Goal: Check status: Check status

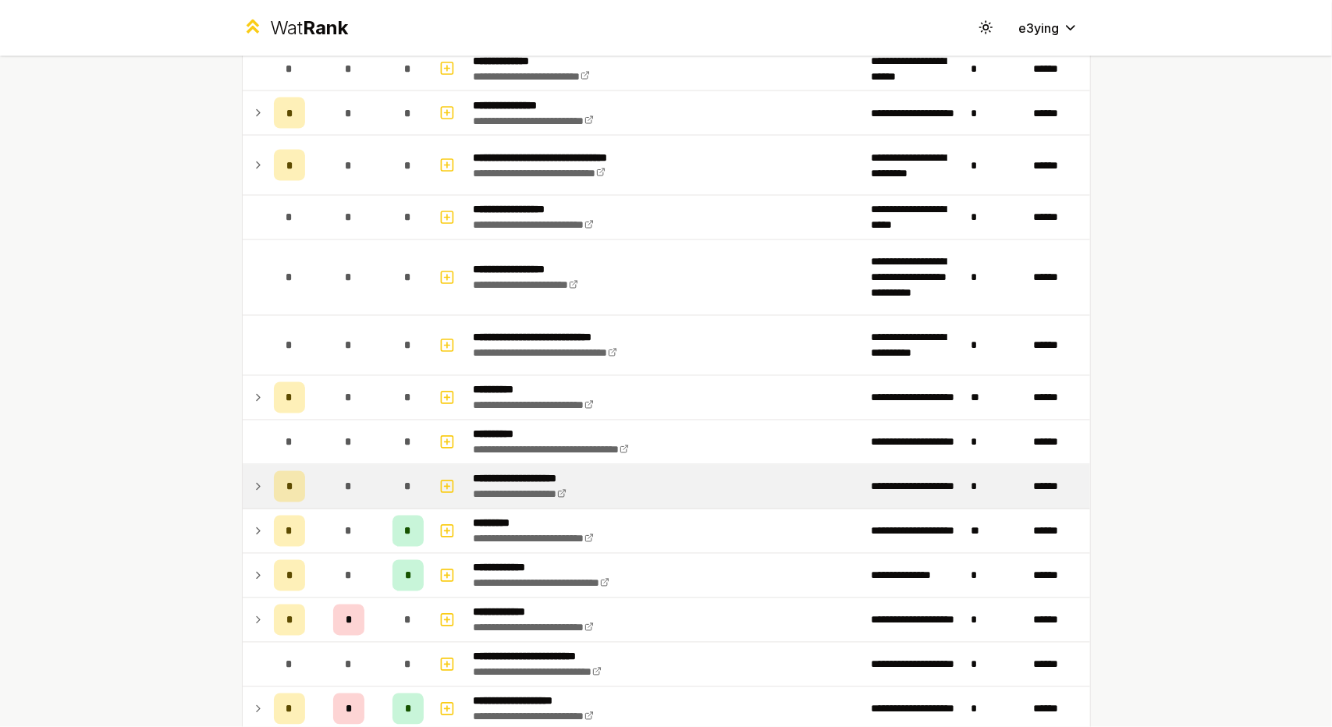
scroll to position [1879, 0]
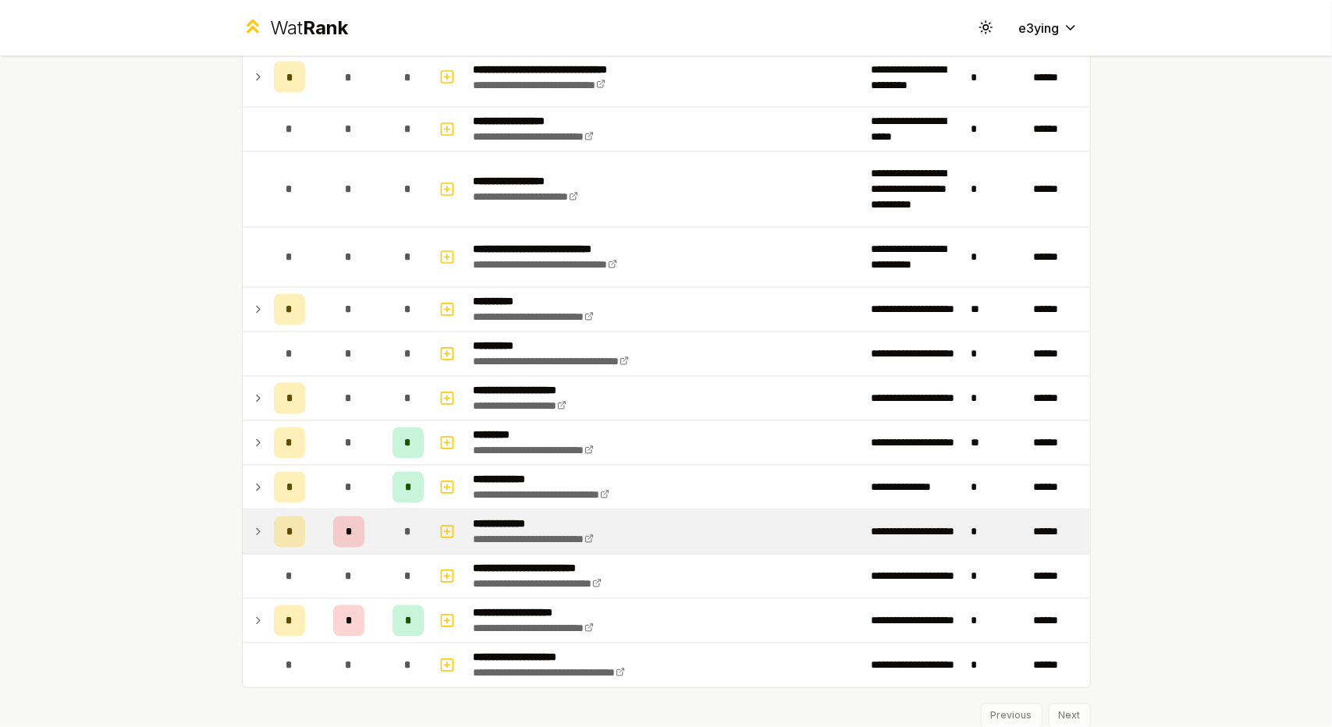
click at [252, 523] on icon at bounding box center [258, 532] width 12 height 19
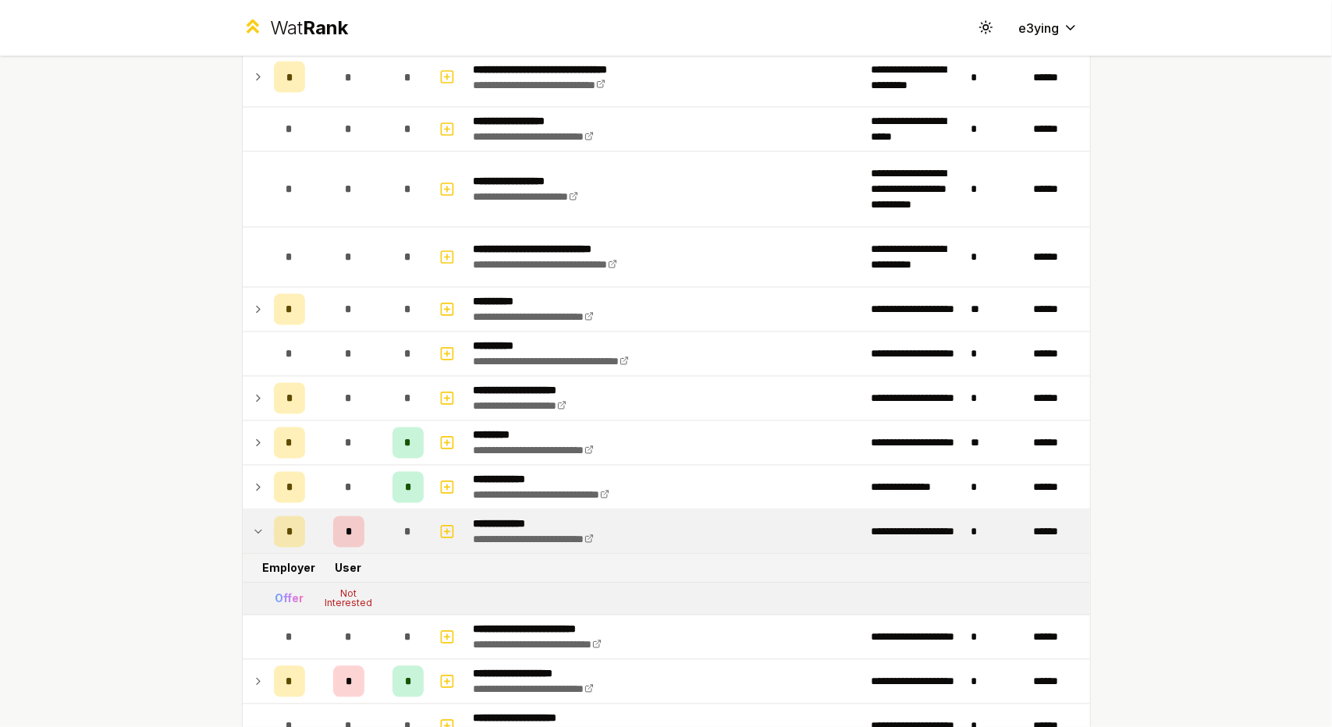
click at [259, 522] on td at bounding box center [255, 532] width 25 height 44
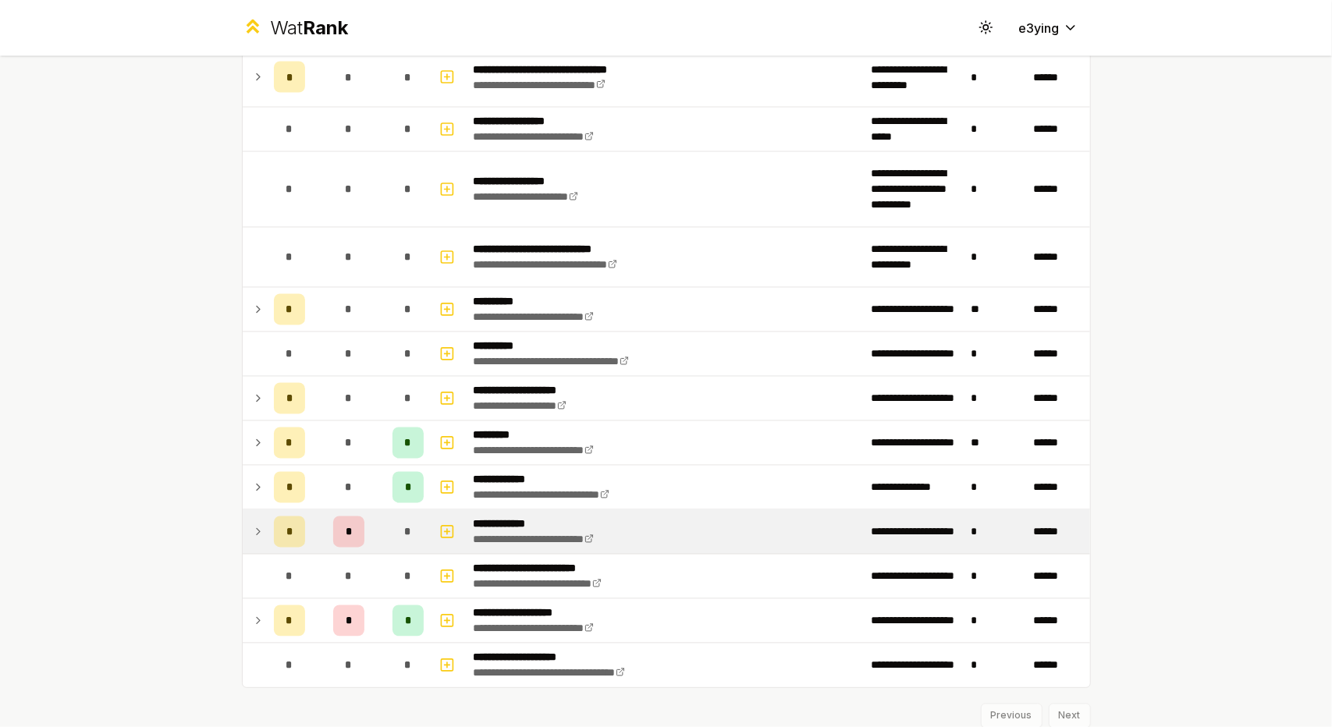
scroll to position [1923, 0]
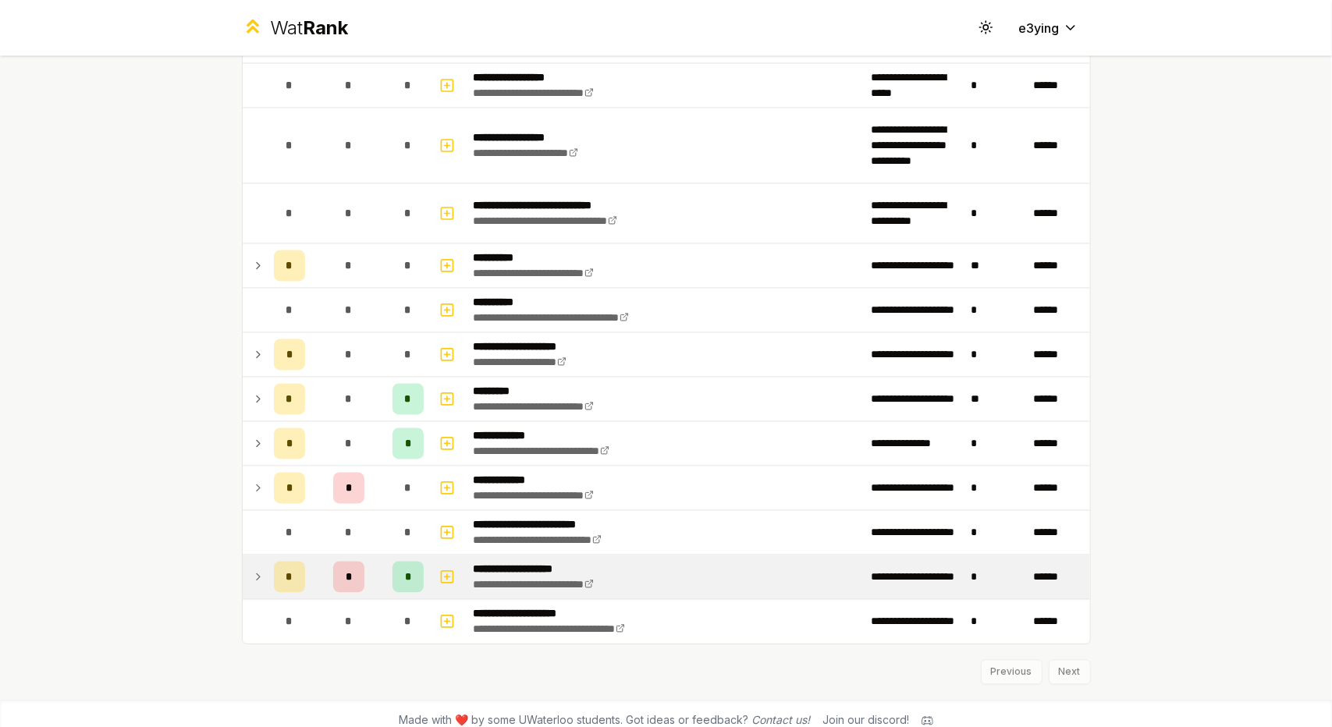
click at [268, 563] on td "*" at bounding box center [290, 578] width 44 height 44
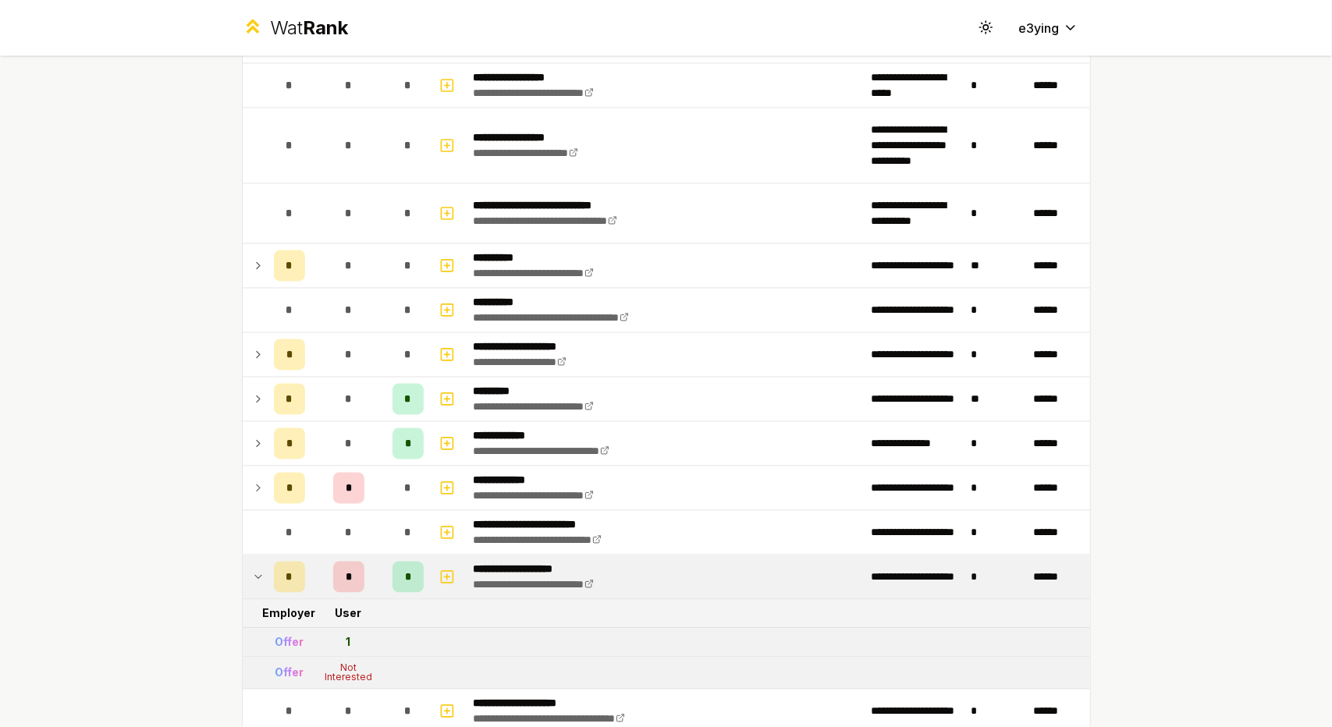
click at [268, 566] on td "*" at bounding box center [290, 578] width 44 height 44
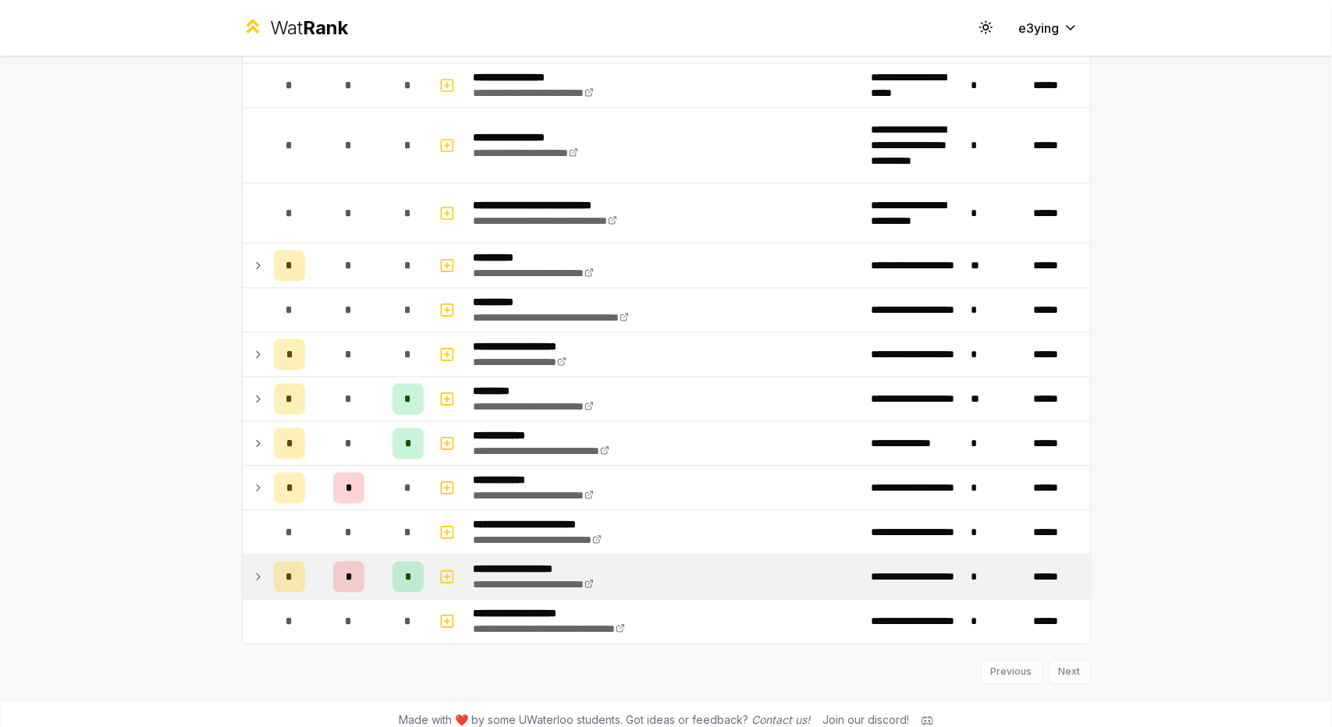
click at [252, 568] on icon at bounding box center [258, 577] width 12 height 19
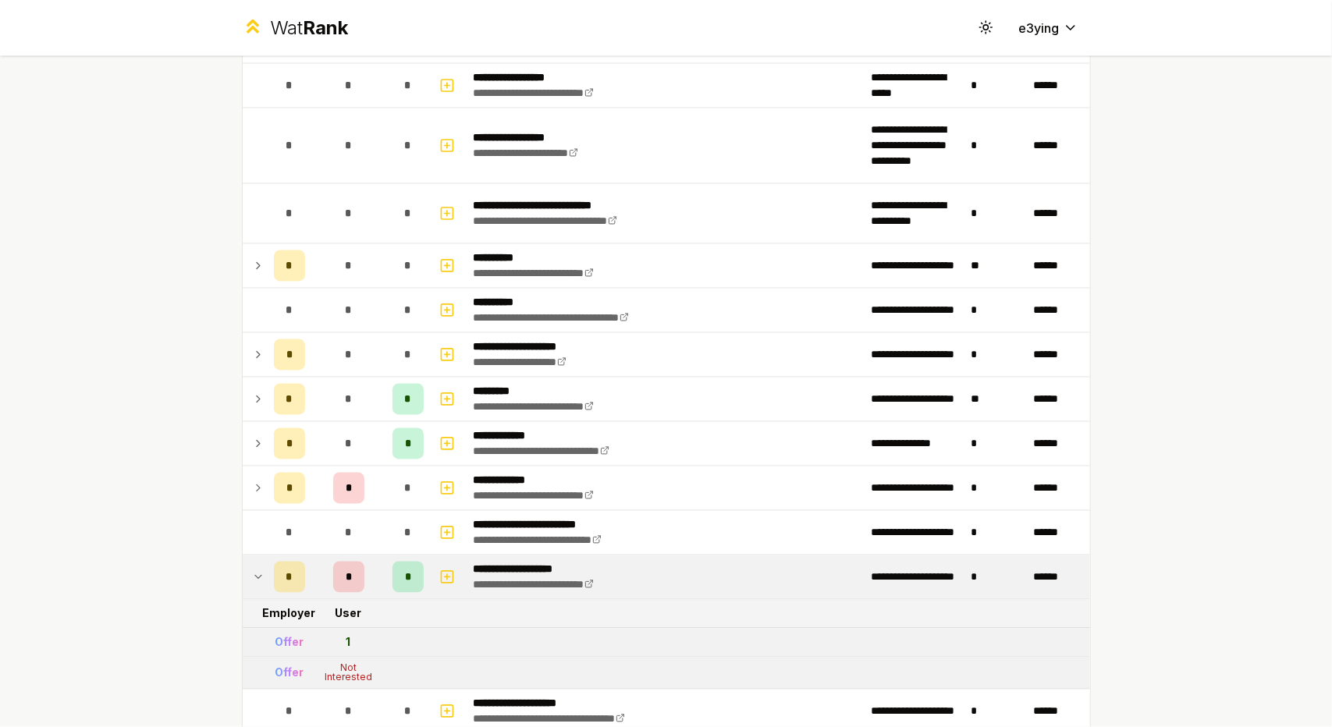
click at [253, 568] on icon at bounding box center [258, 577] width 12 height 19
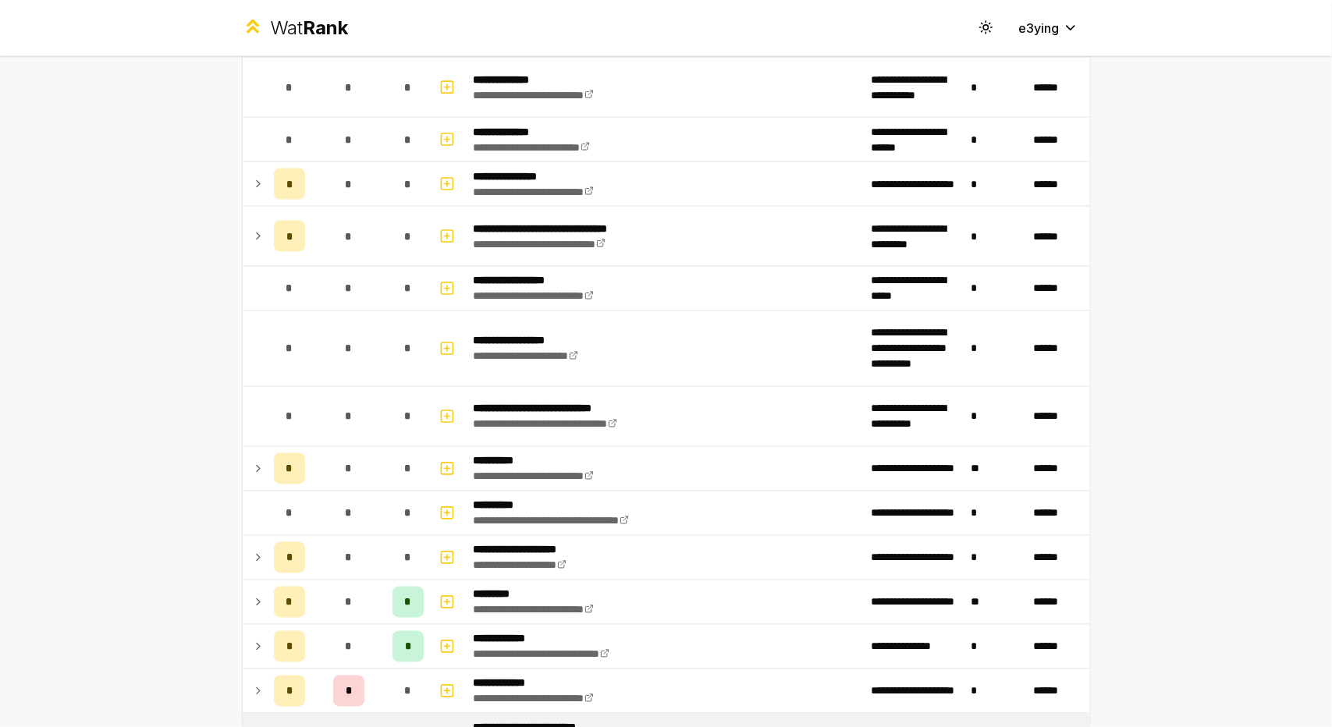
scroll to position [1717, 0]
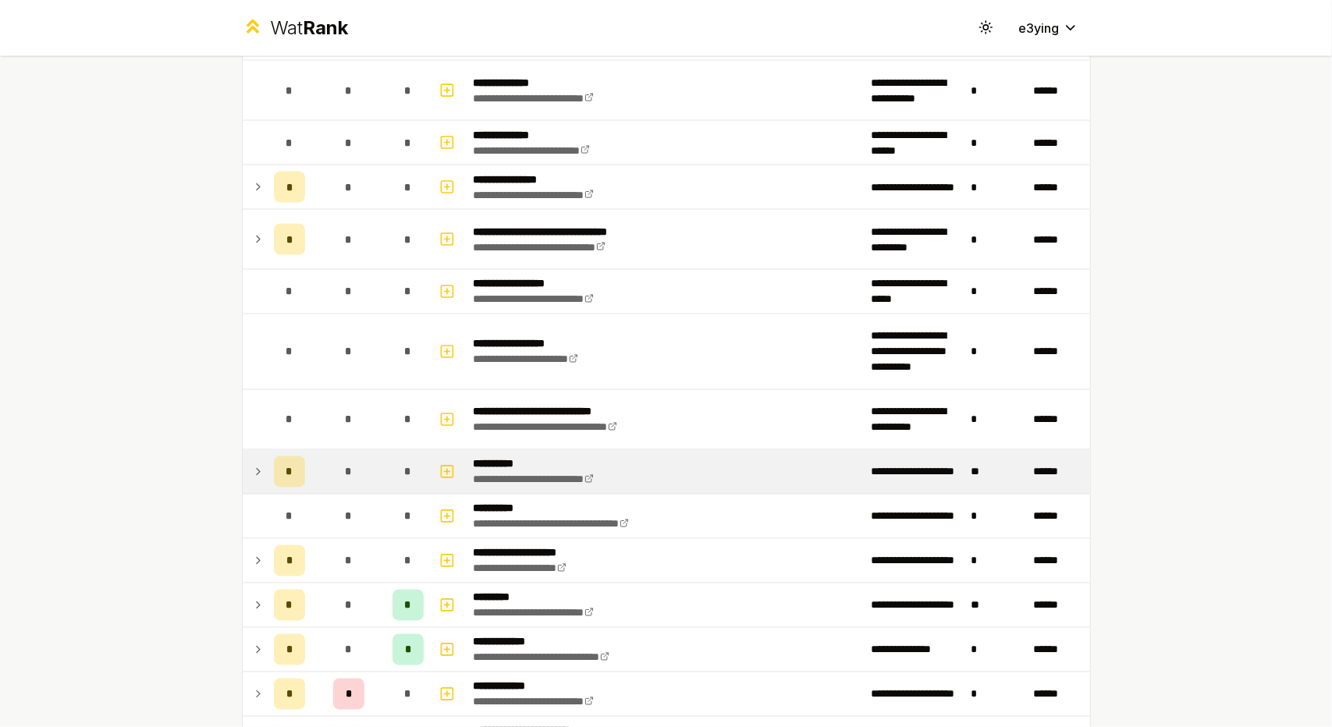
click at [274, 462] on div "*" at bounding box center [289, 472] width 31 height 31
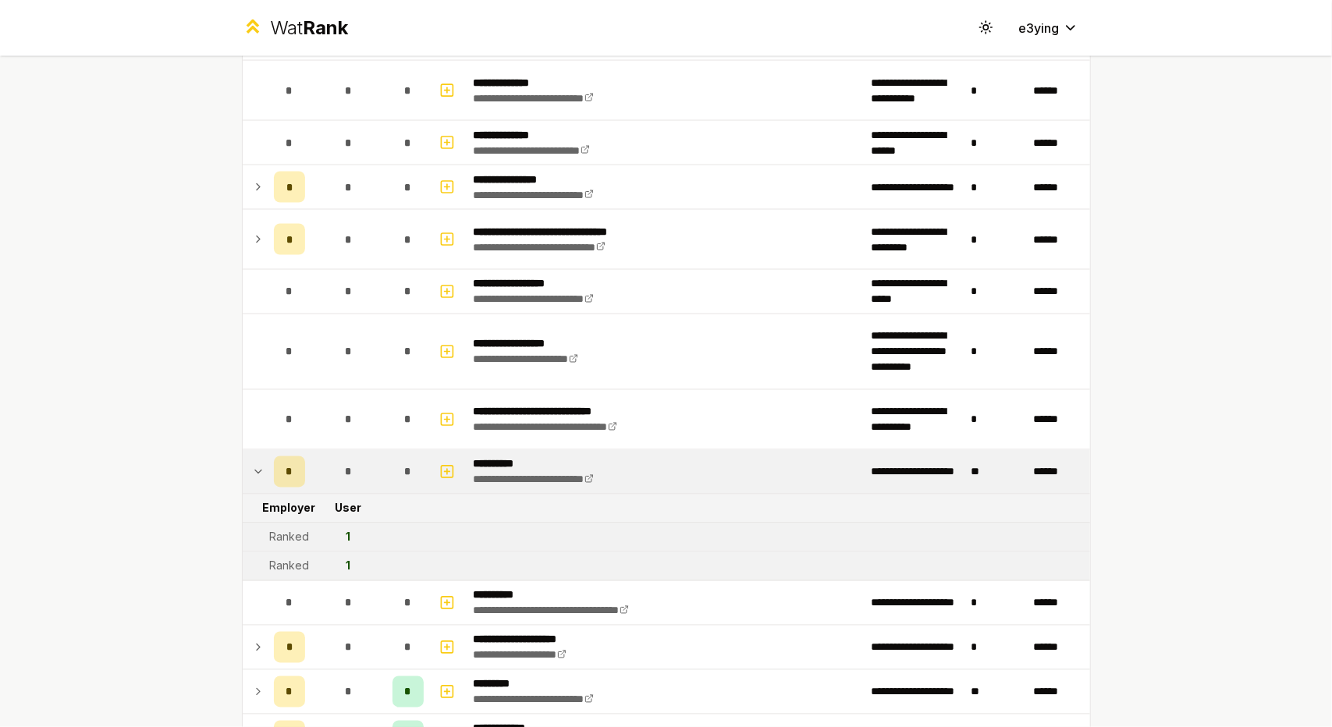
click at [274, 463] on div "*" at bounding box center [289, 472] width 31 height 31
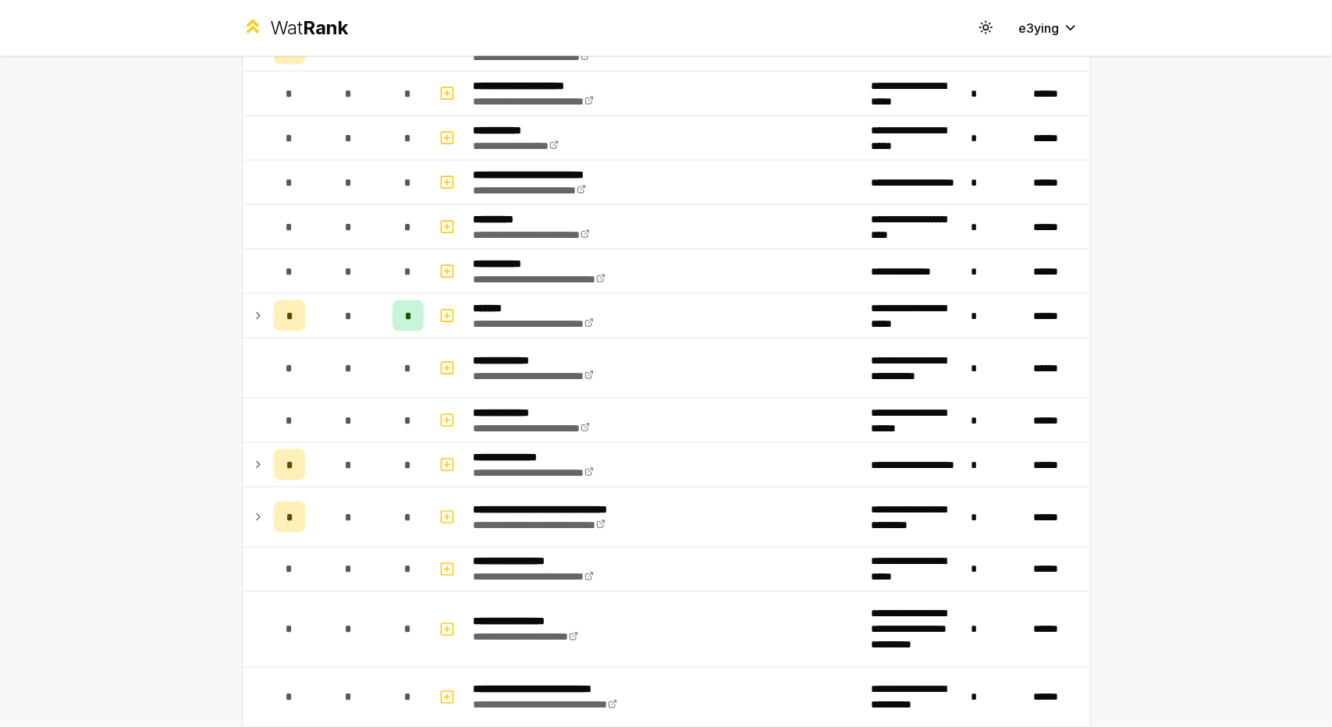
scroll to position [1392, 0]
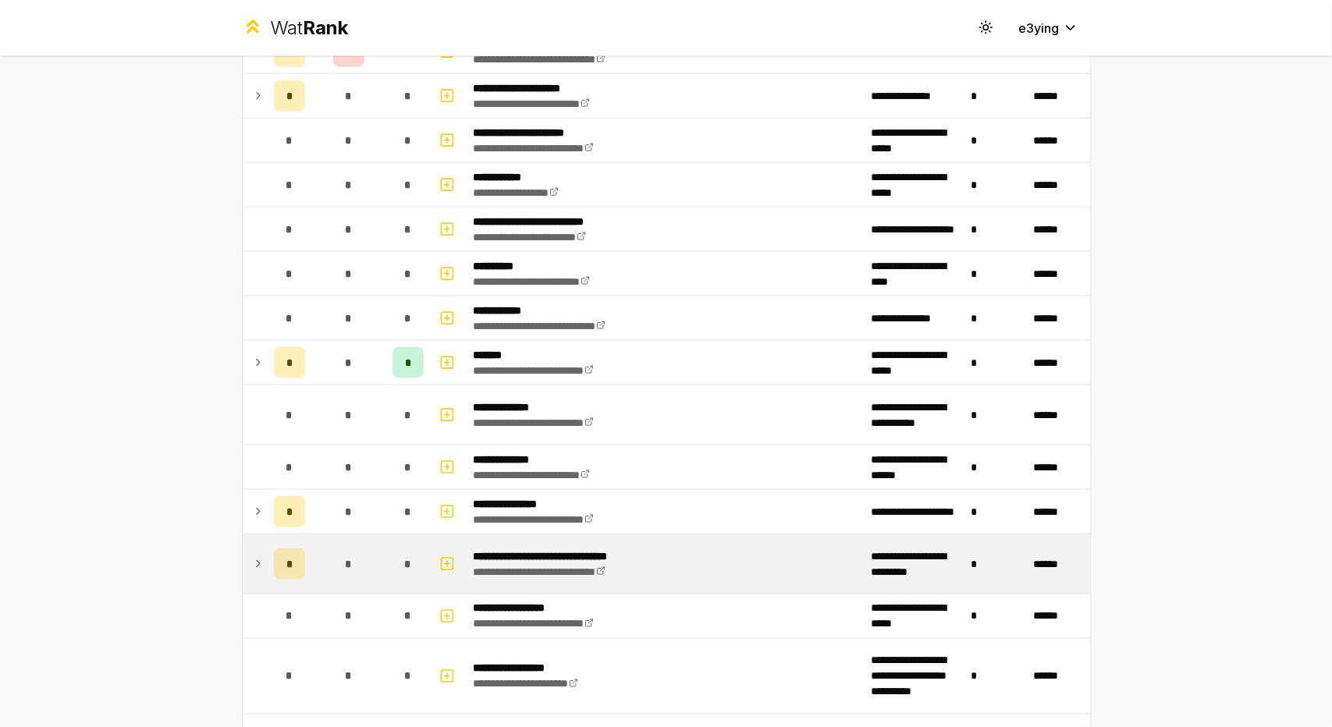
click at [354, 549] on div "*" at bounding box center [348, 564] width 31 height 31
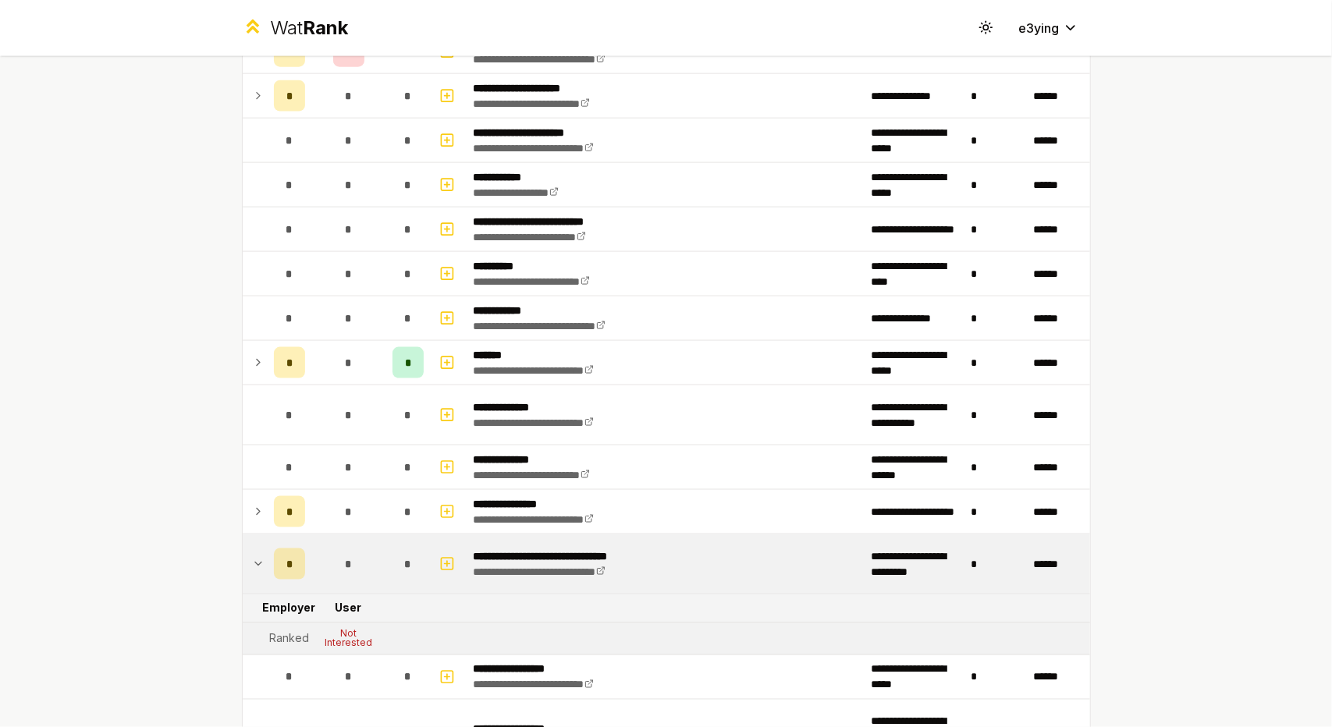
click at [354, 549] on div "*" at bounding box center [348, 564] width 31 height 31
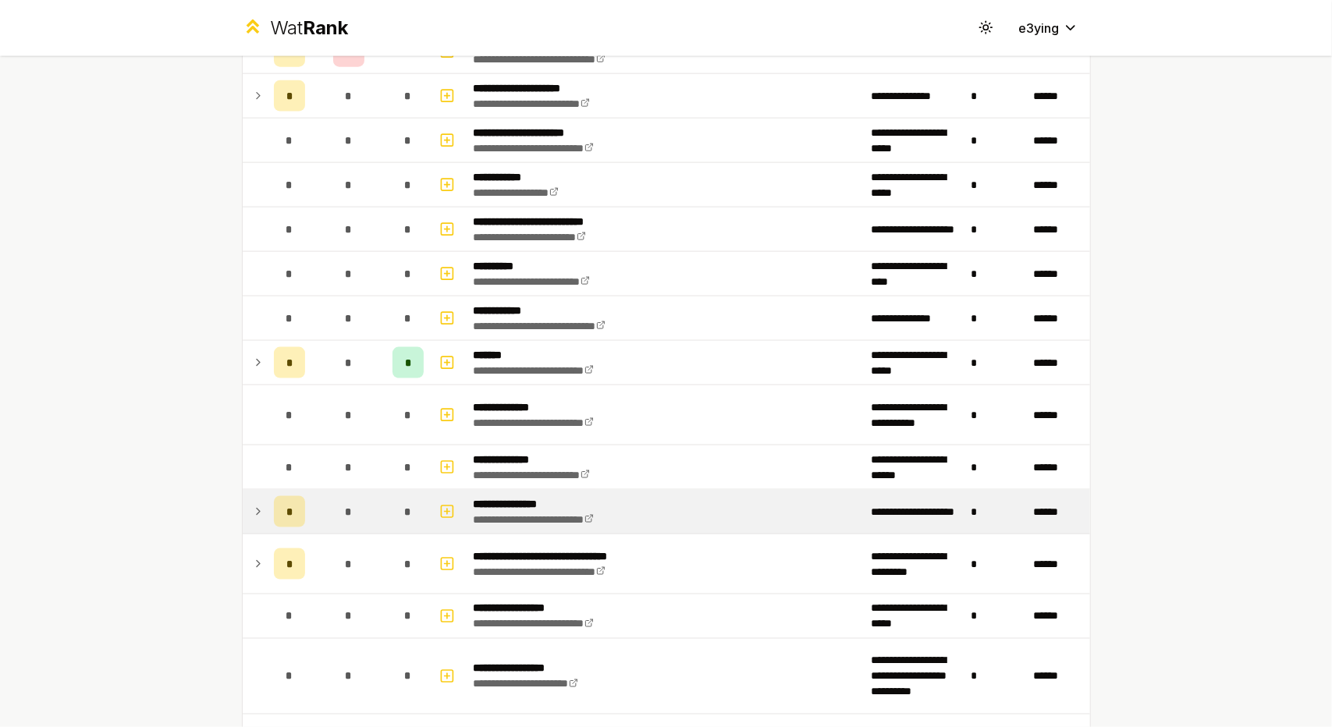
click at [365, 499] on td "*" at bounding box center [348, 512] width 75 height 44
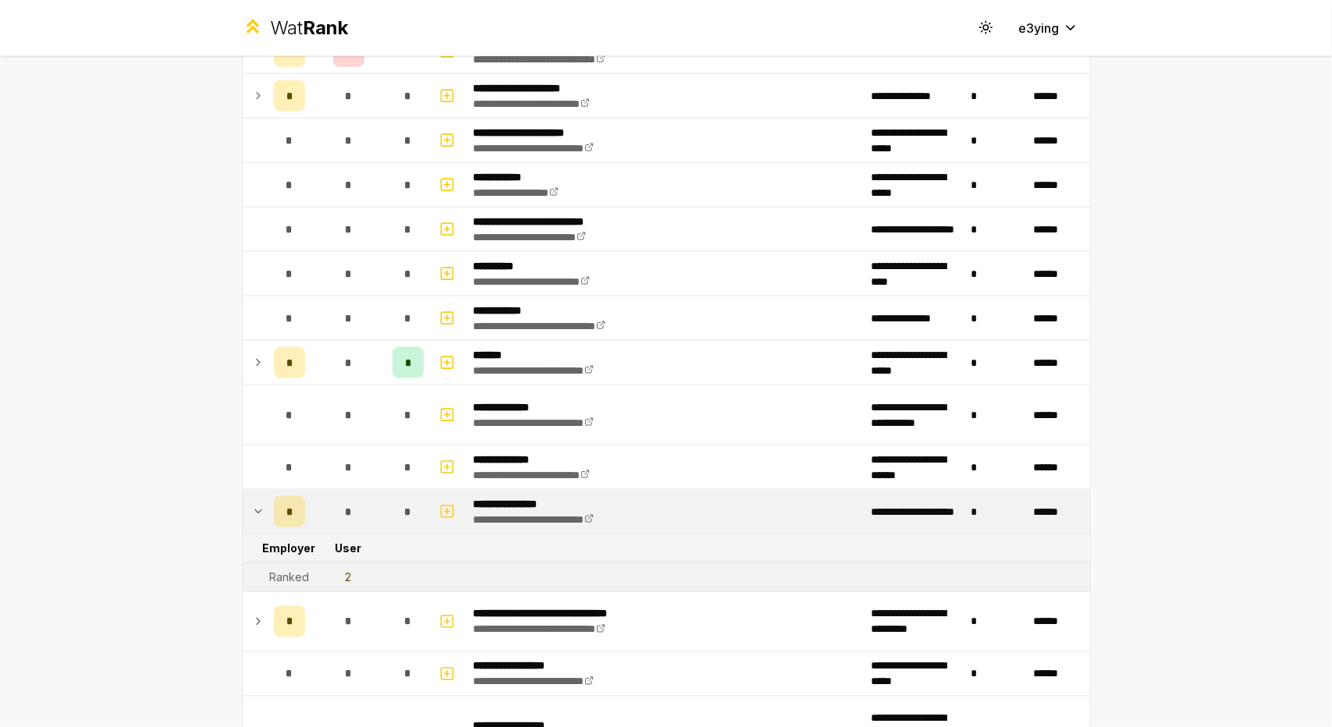
click at [365, 500] on td "*" at bounding box center [348, 512] width 75 height 44
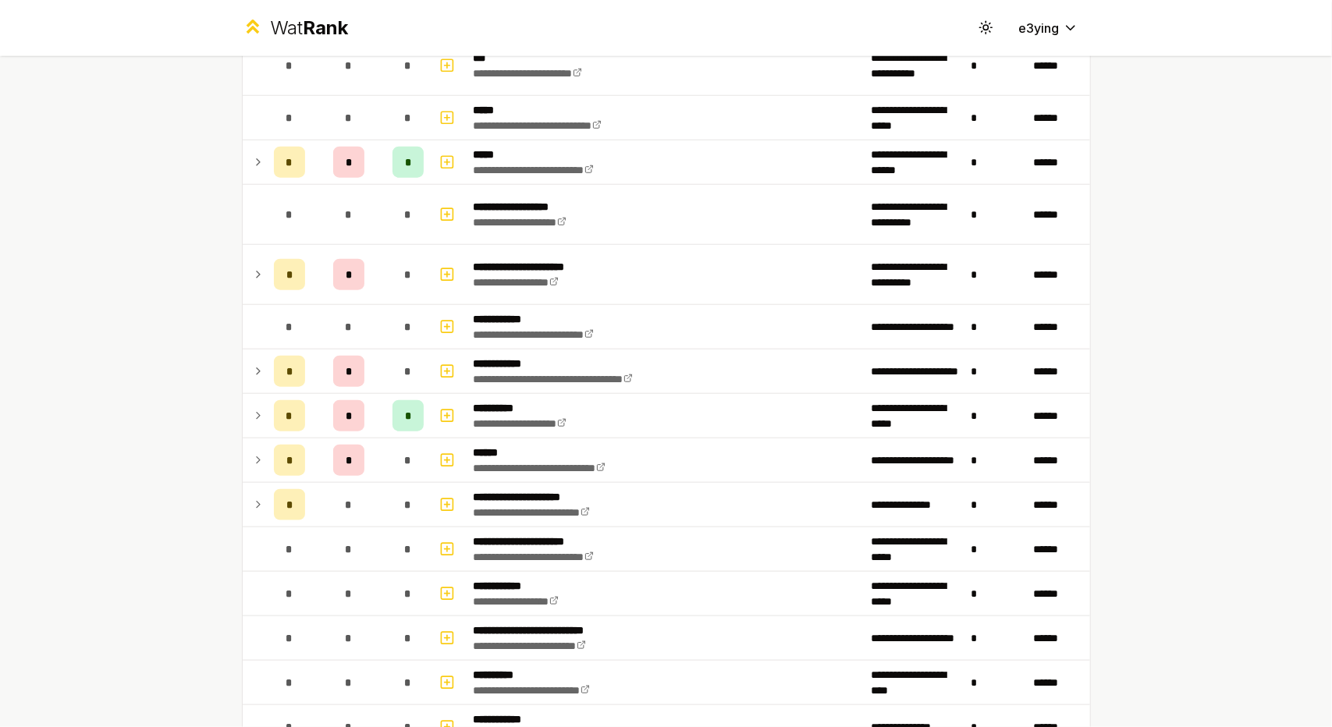
scroll to position [979, 0]
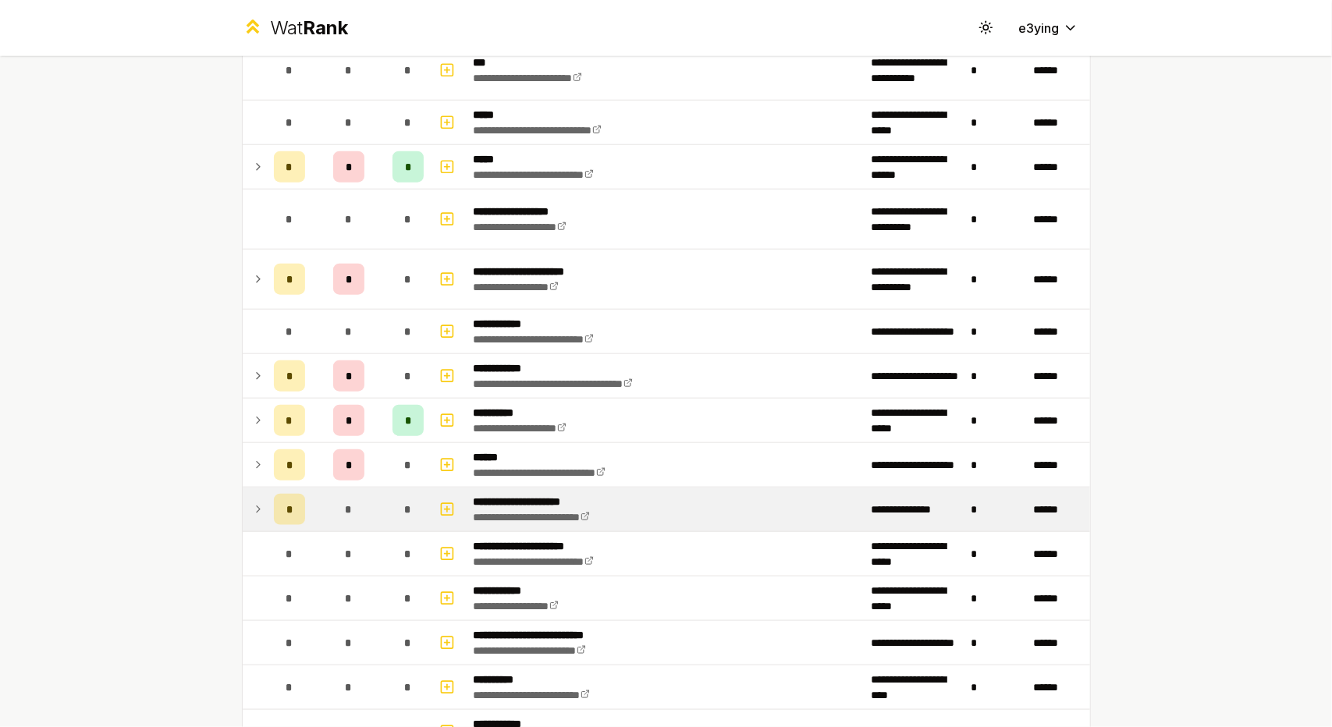
drag, startPoint x: 320, startPoint y: 489, endPoint x: 322, endPoint y: 502, distance: 12.7
click at [322, 502] on td "*" at bounding box center [348, 510] width 75 height 44
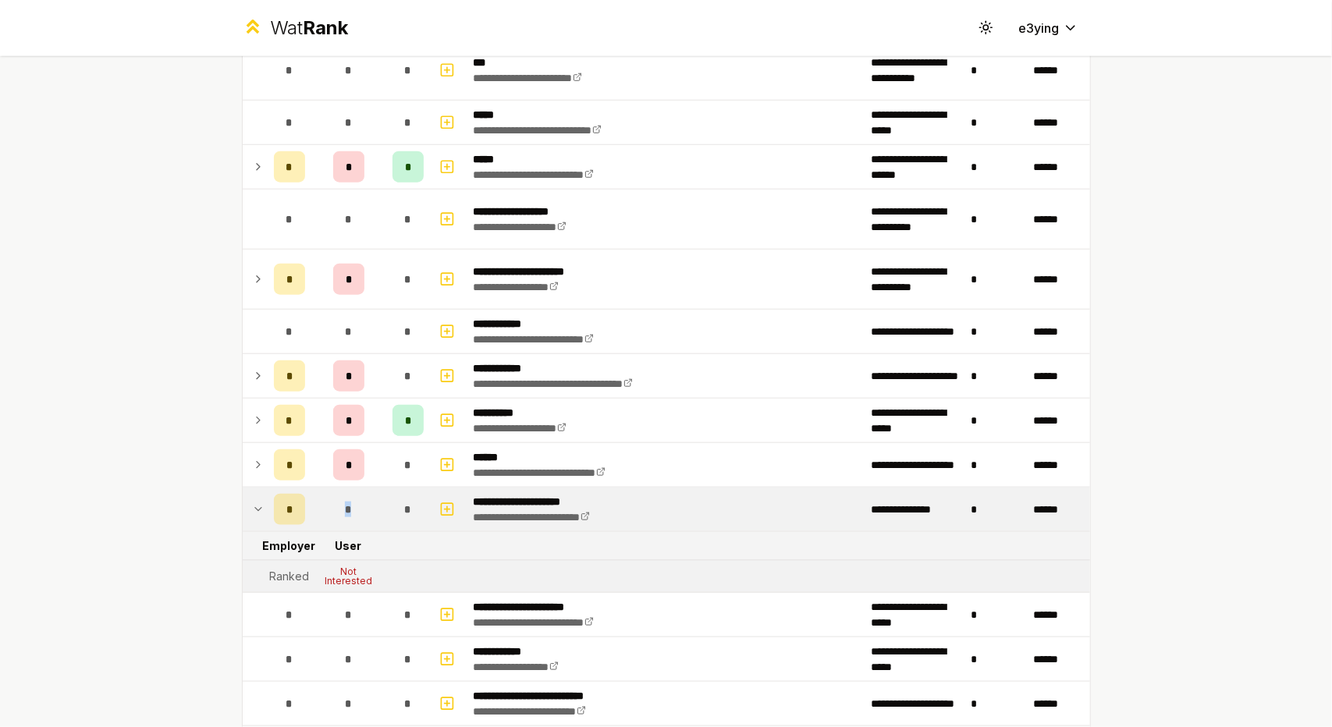
click at [322, 502] on td "*" at bounding box center [348, 510] width 75 height 44
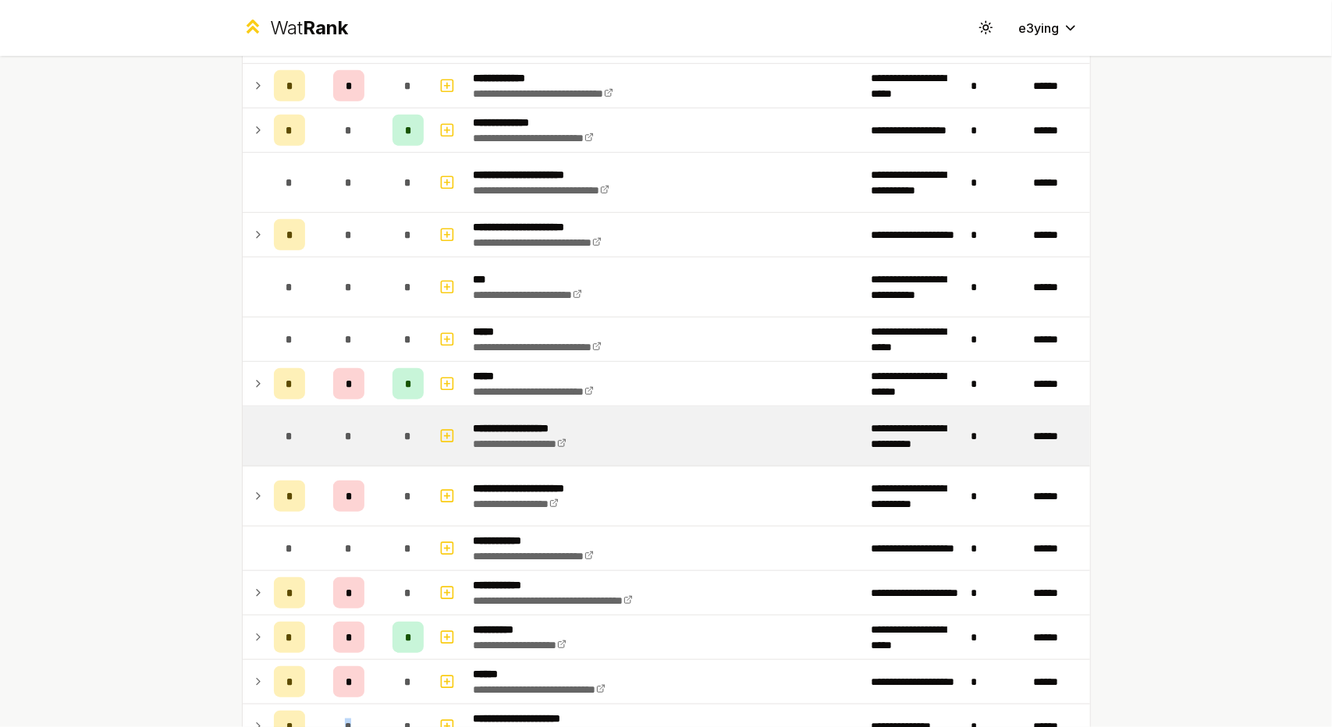
scroll to position [762, 0]
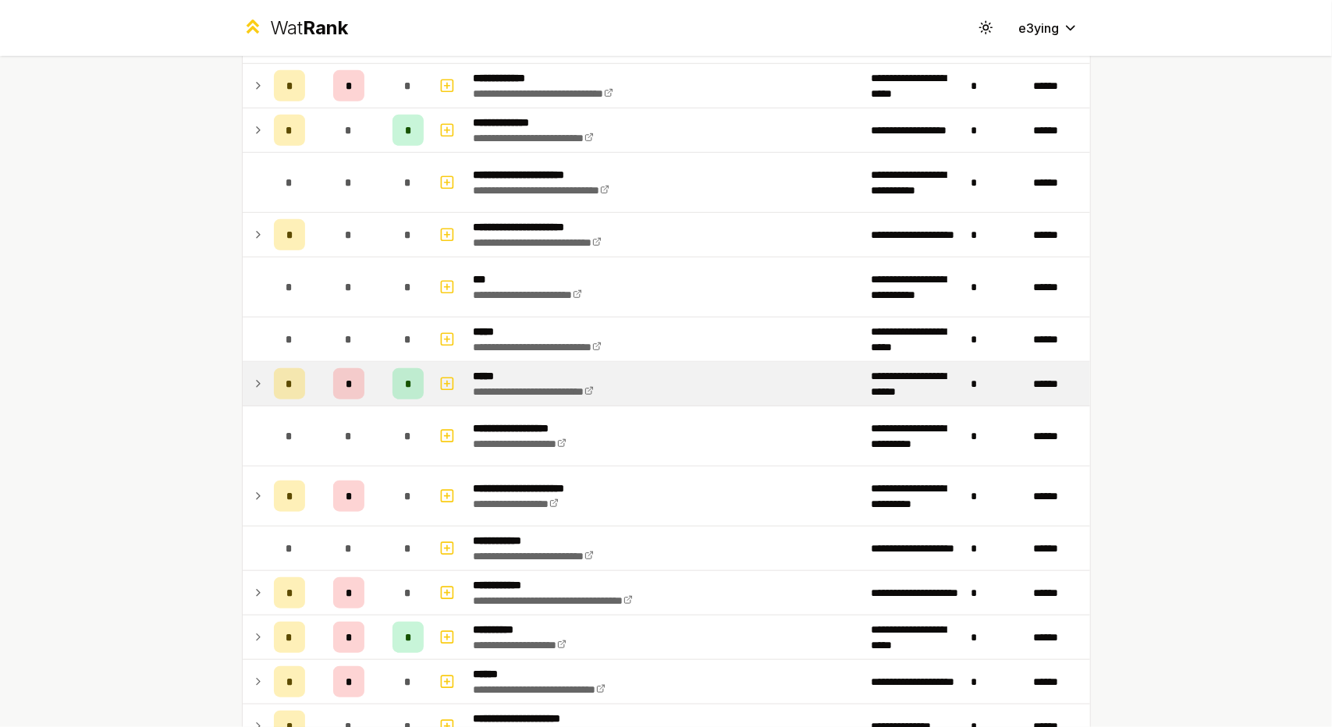
click at [375, 380] on td "*" at bounding box center [348, 384] width 75 height 44
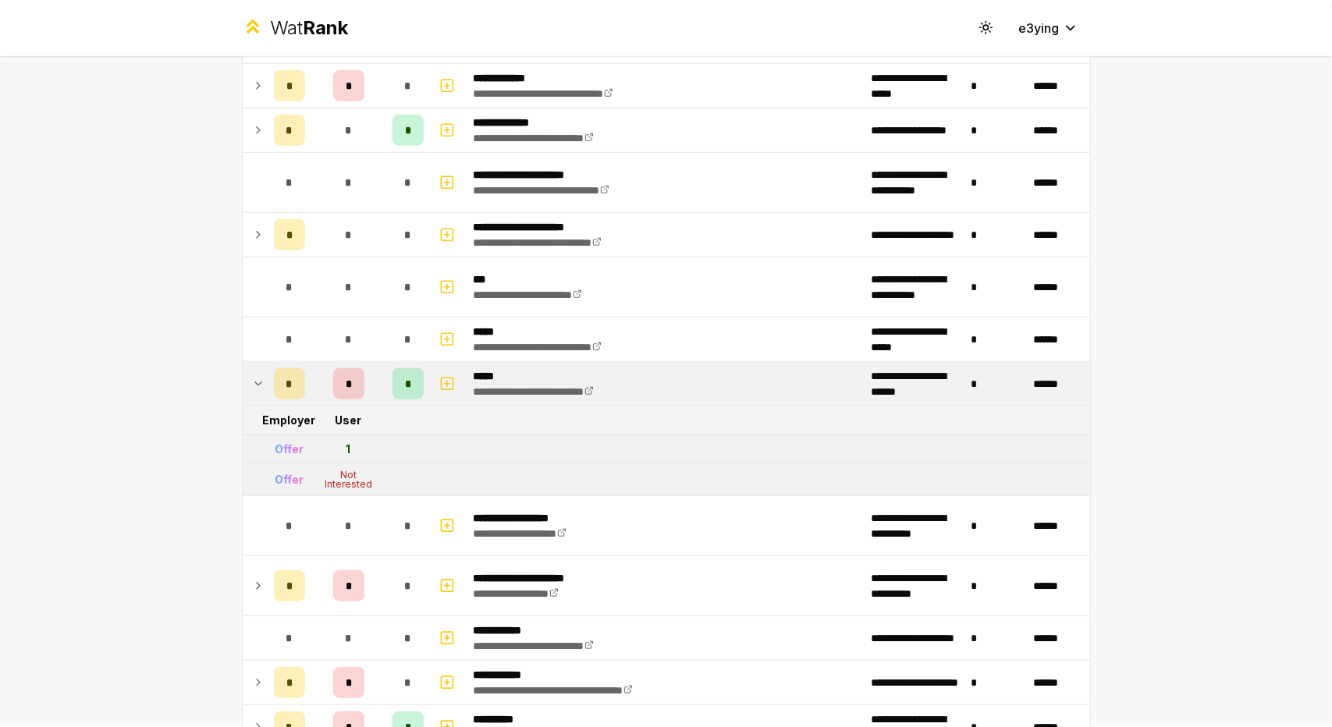
click at [368, 382] on td "*" at bounding box center [348, 384] width 75 height 44
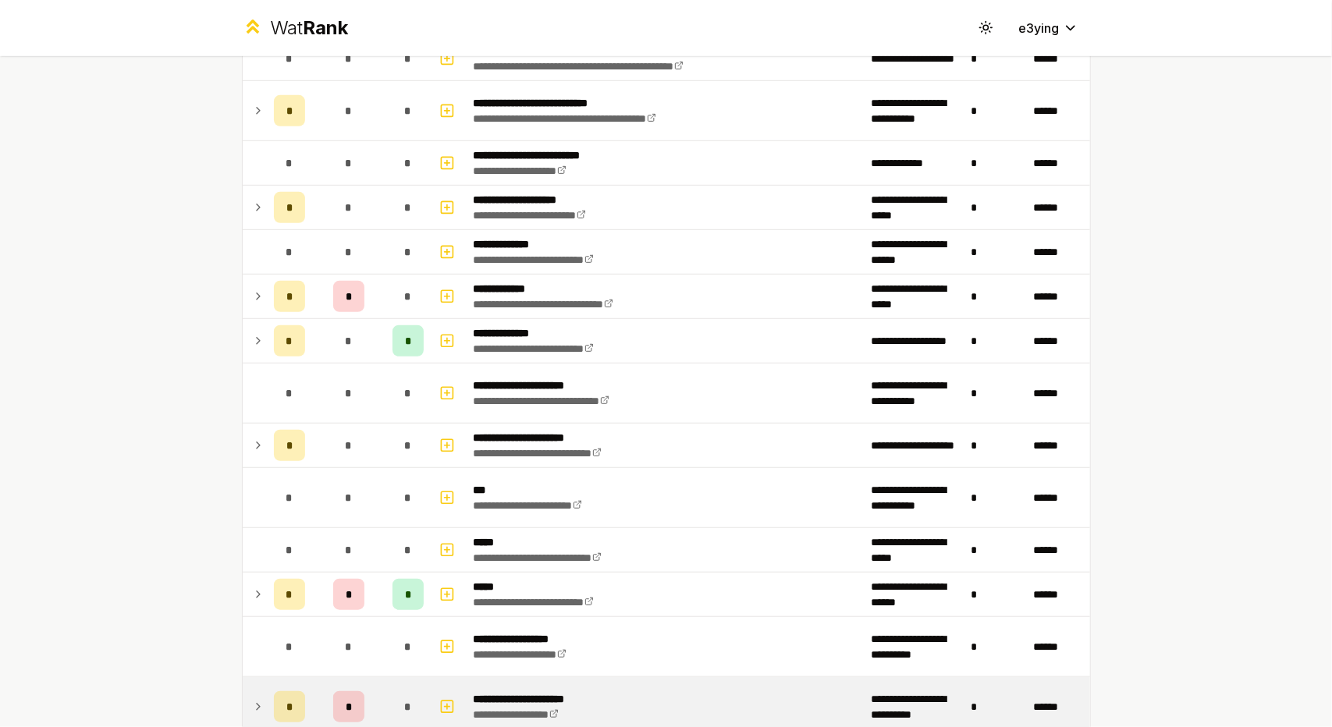
scroll to position [549, 0]
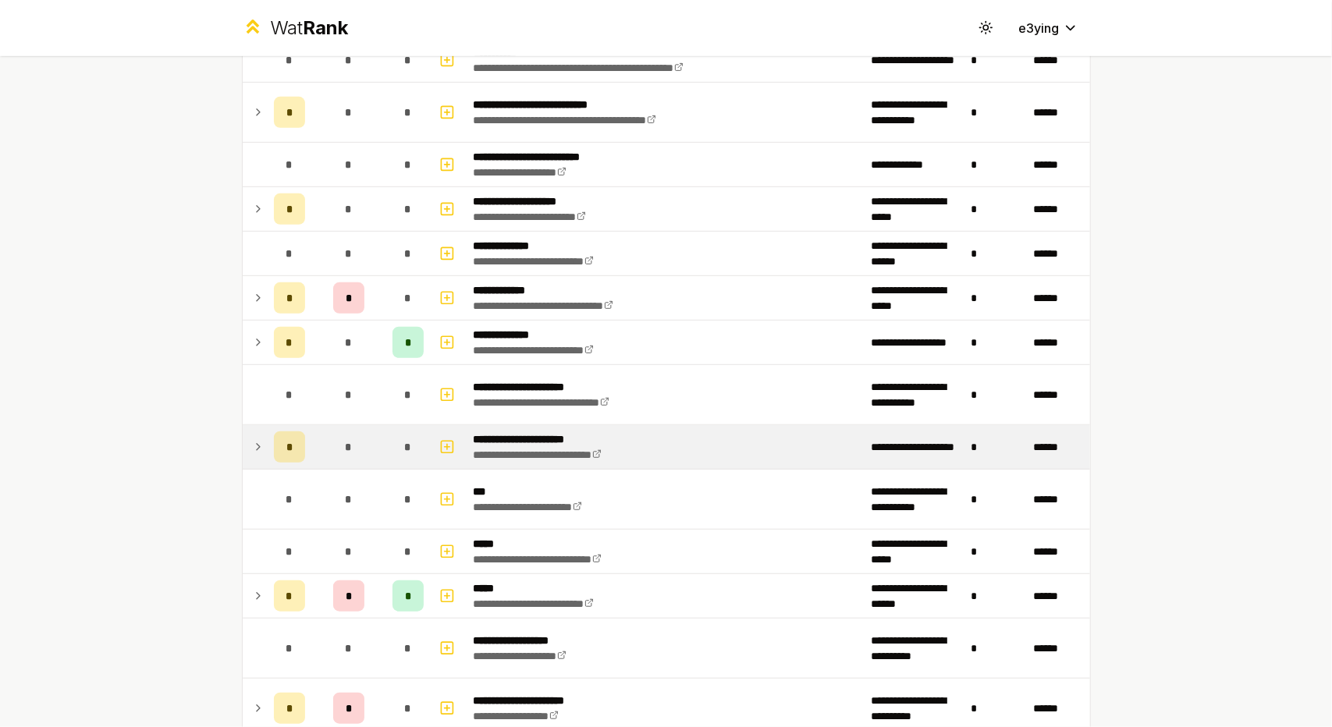
click at [373, 445] on td "*" at bounding box center [348, 447] width 75 height 44
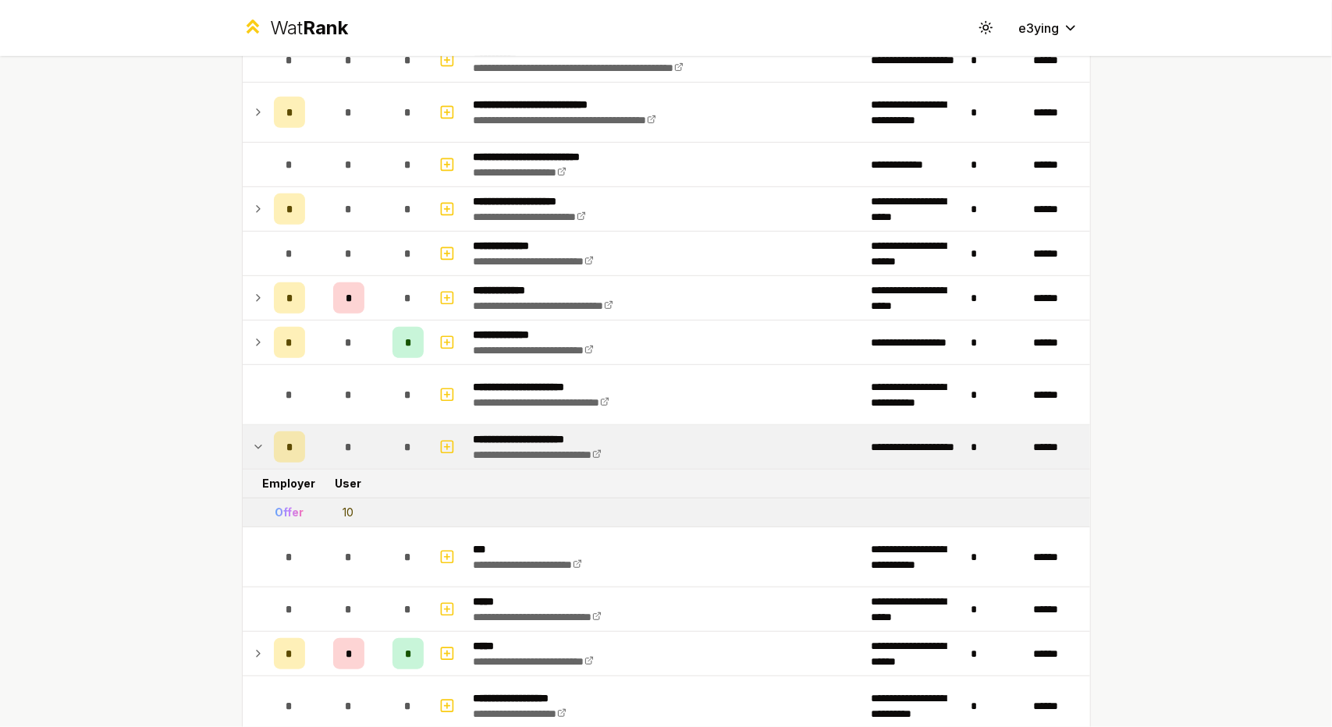
click at [372, 445] on td "*" at bounding box center [348, 447] width 75 height 44
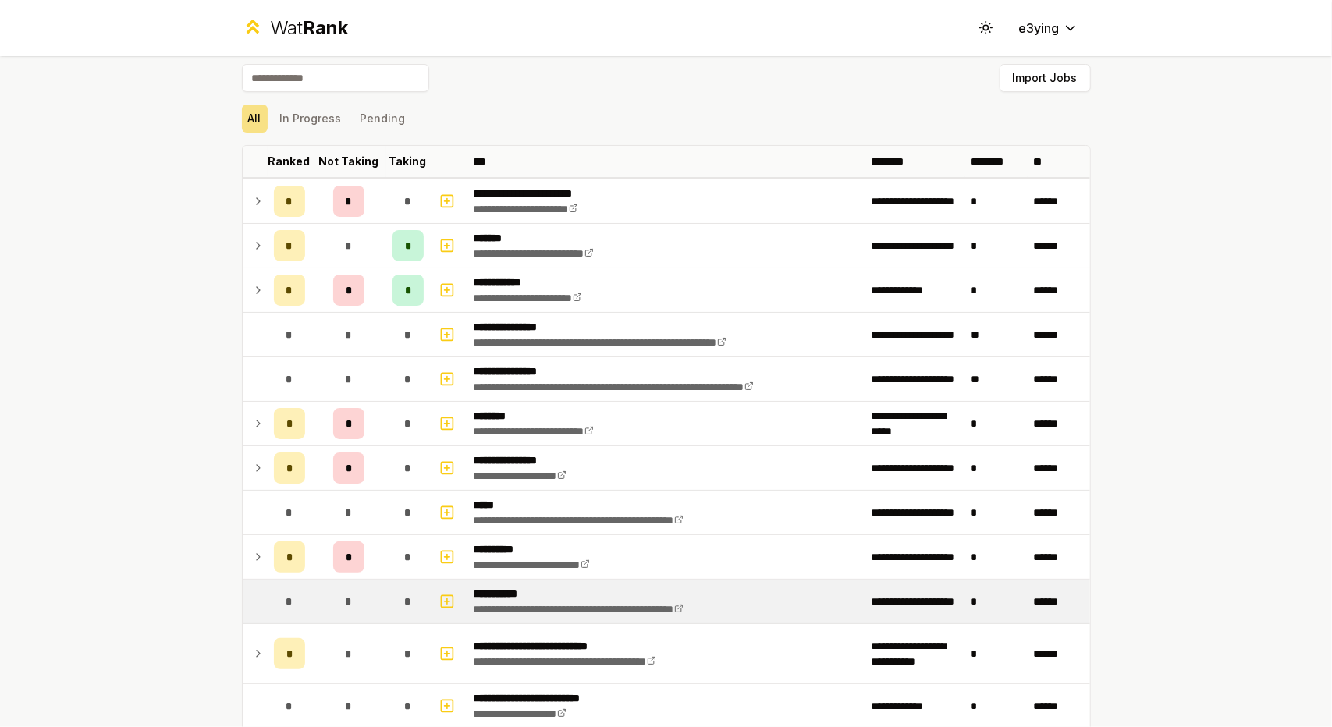
scroll to position [0, 0]
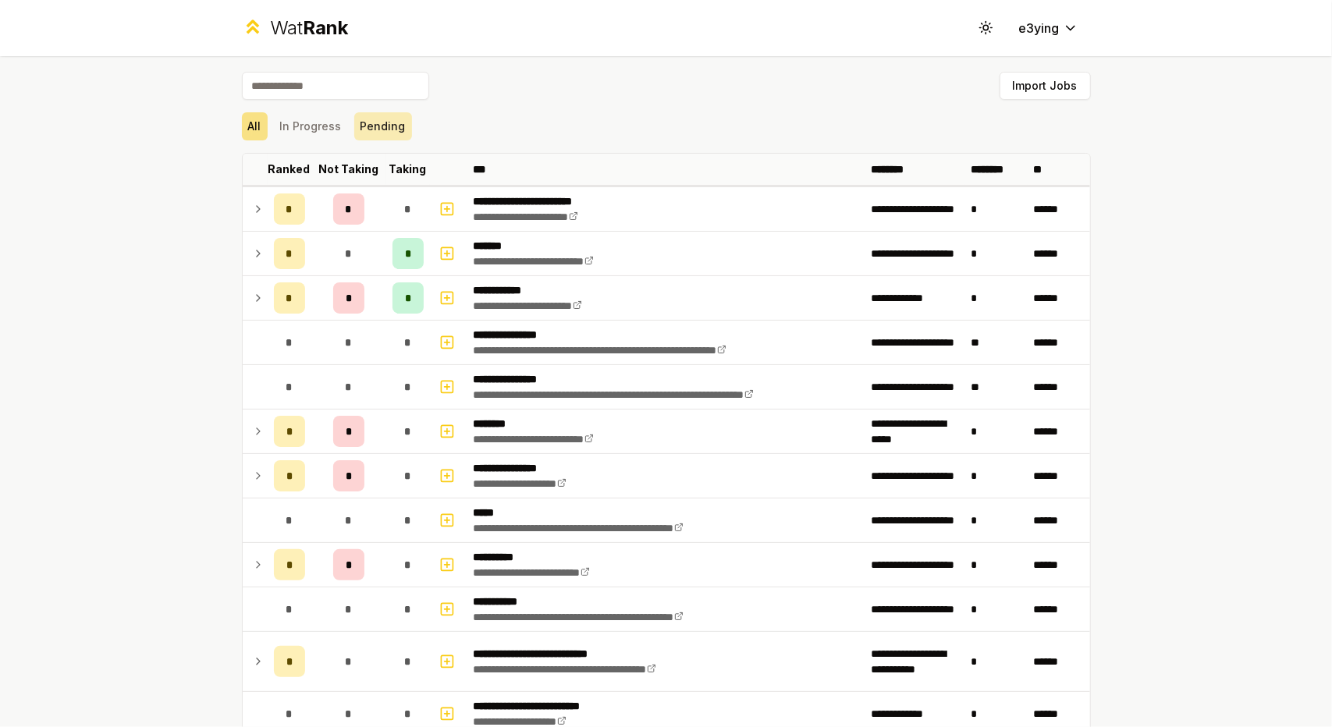
click at [354, 125] on button "Pending" at bounding box center [383, 126] width 58 height 28
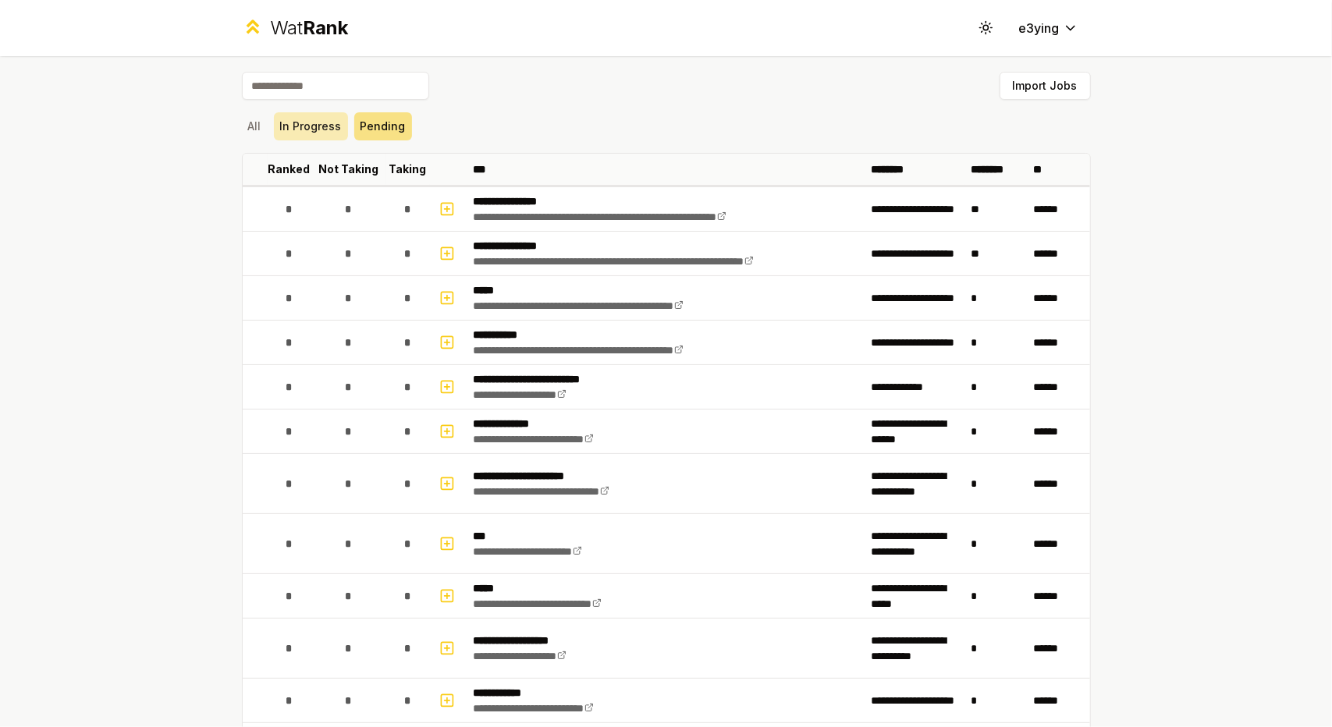
click at [313, 129] on button "In Progress" at bounding box center [311, 126] width 74 height 28
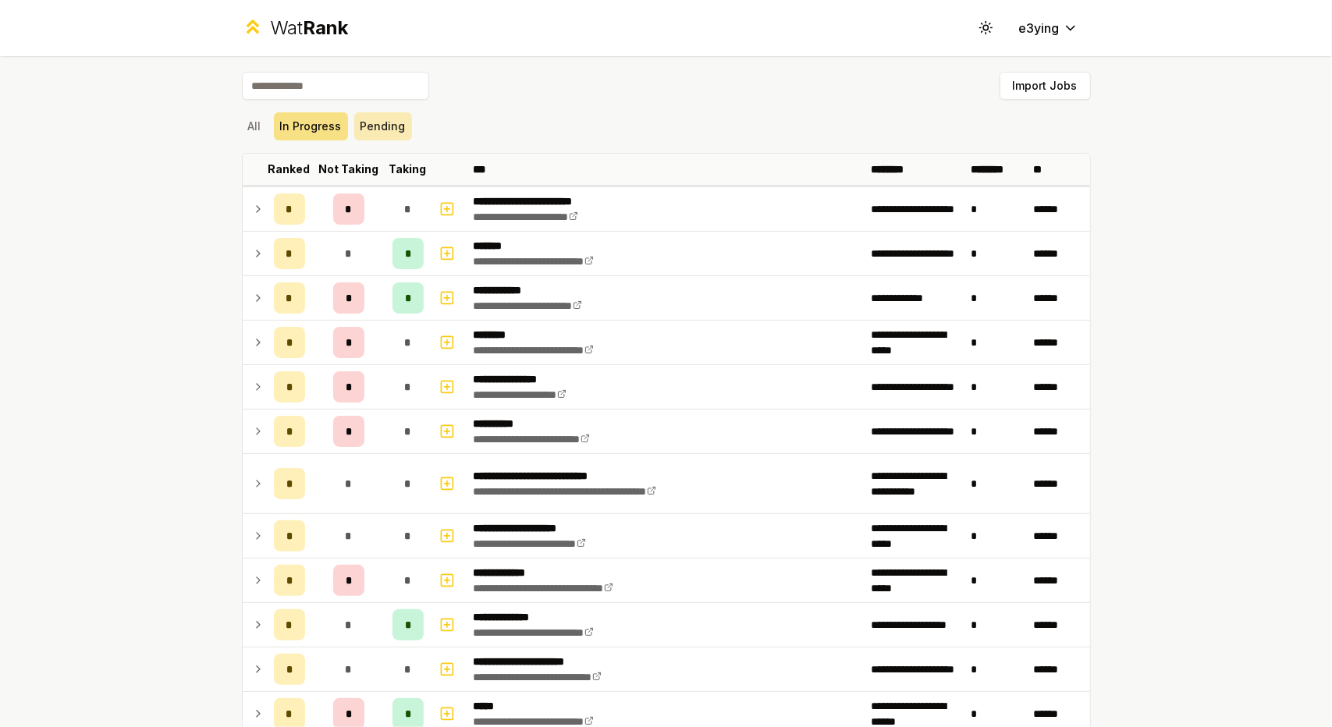
click at [379, 129] on button "Pending" at bounding box center [383, 126] width 58 height 28
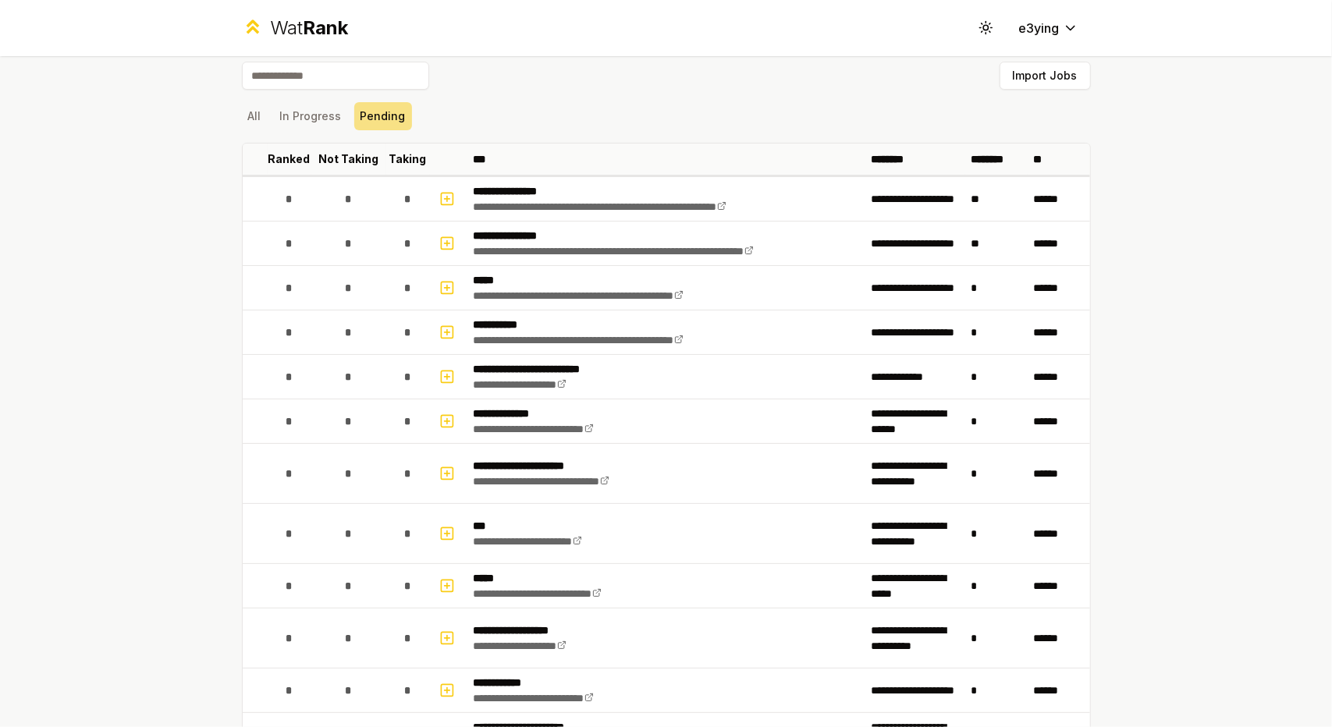
scroll to position [9, 0]
click at [310, 133] on div "All In Progress Pending" at bounding box center [666, 117] width 849 height 41
click at [306, 119] on button "In Progress" at bounding box center [311, 117] width 74 height 28
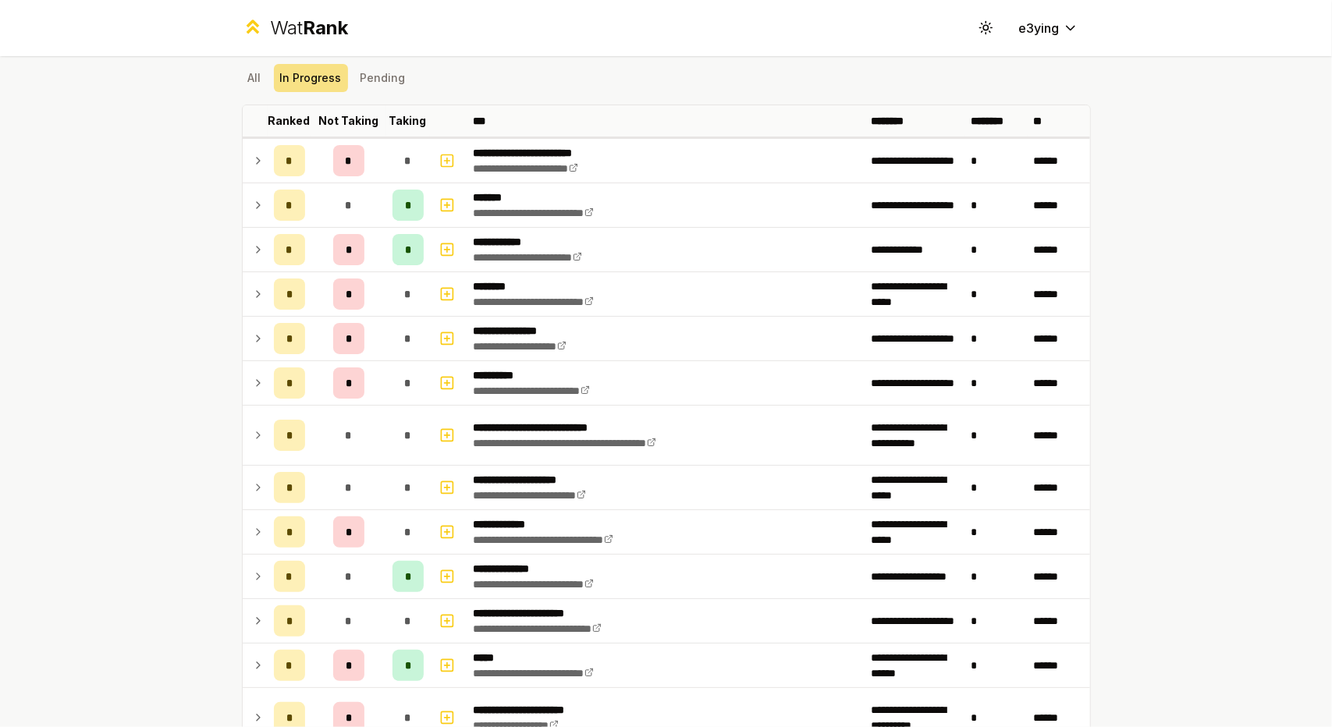
scroll to position [0, 0]
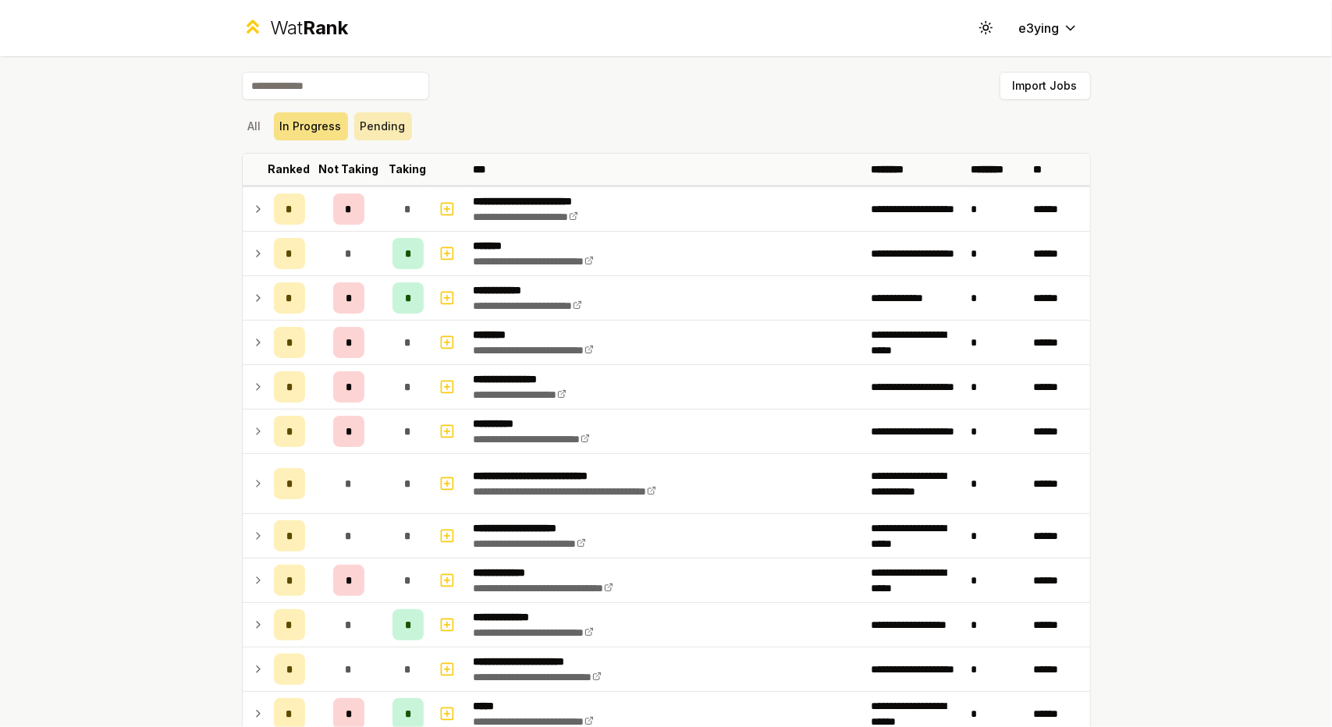
click at [359, 114] on button "Pending" at bounding box center [383, 126] width 58 height 28
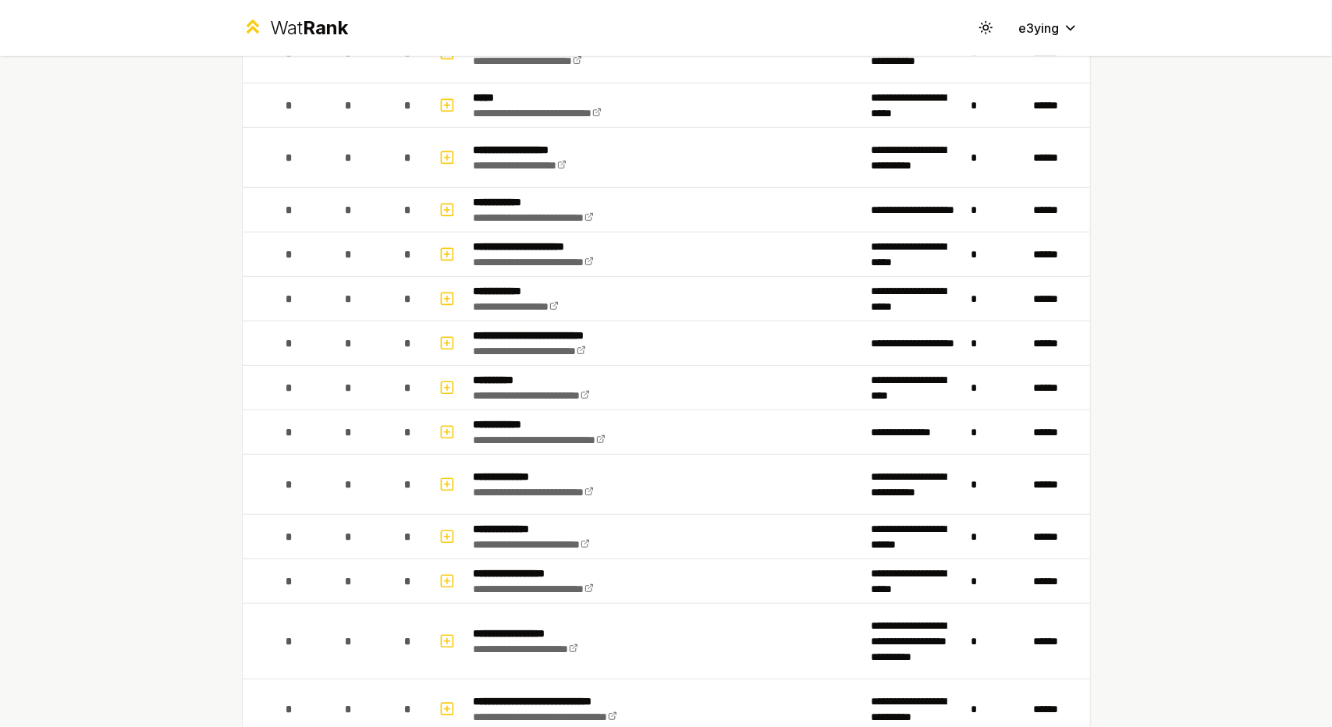
scroll to position [503, 0]
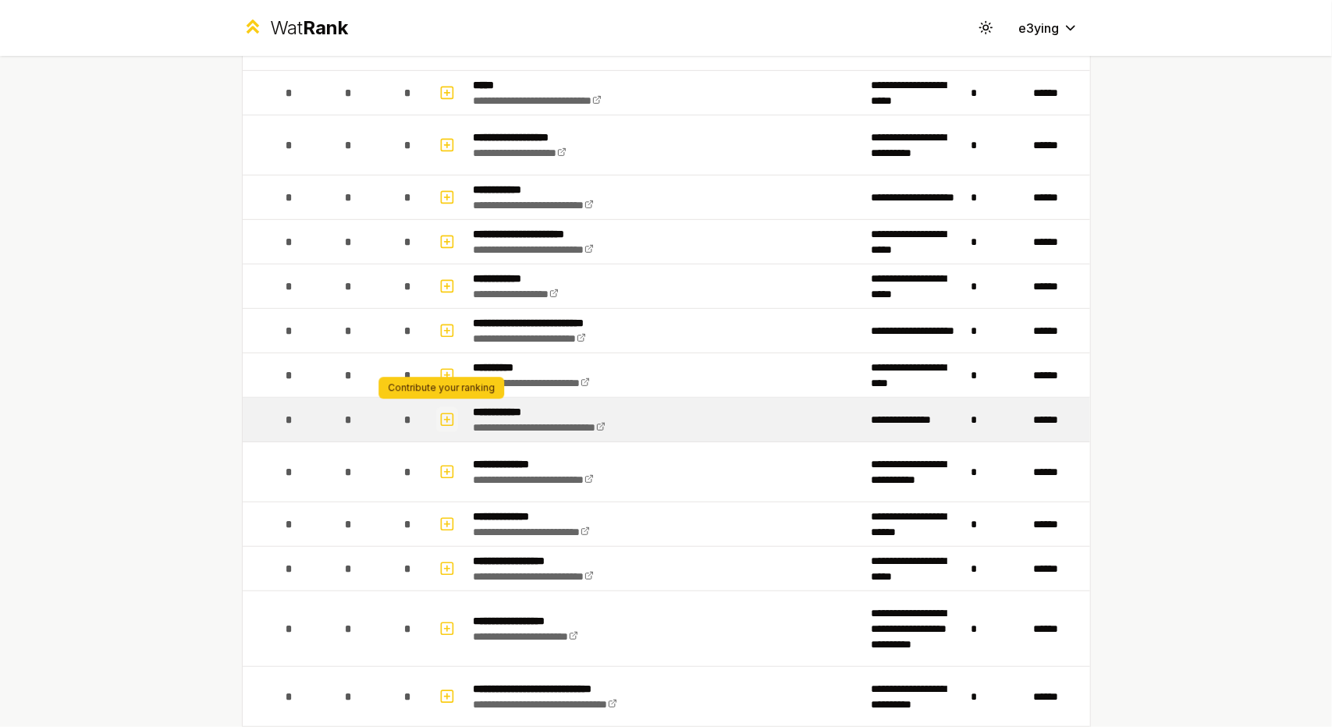
click at [447, 417] on icon "button" at bounding box center [447, 419] width 0 height 5
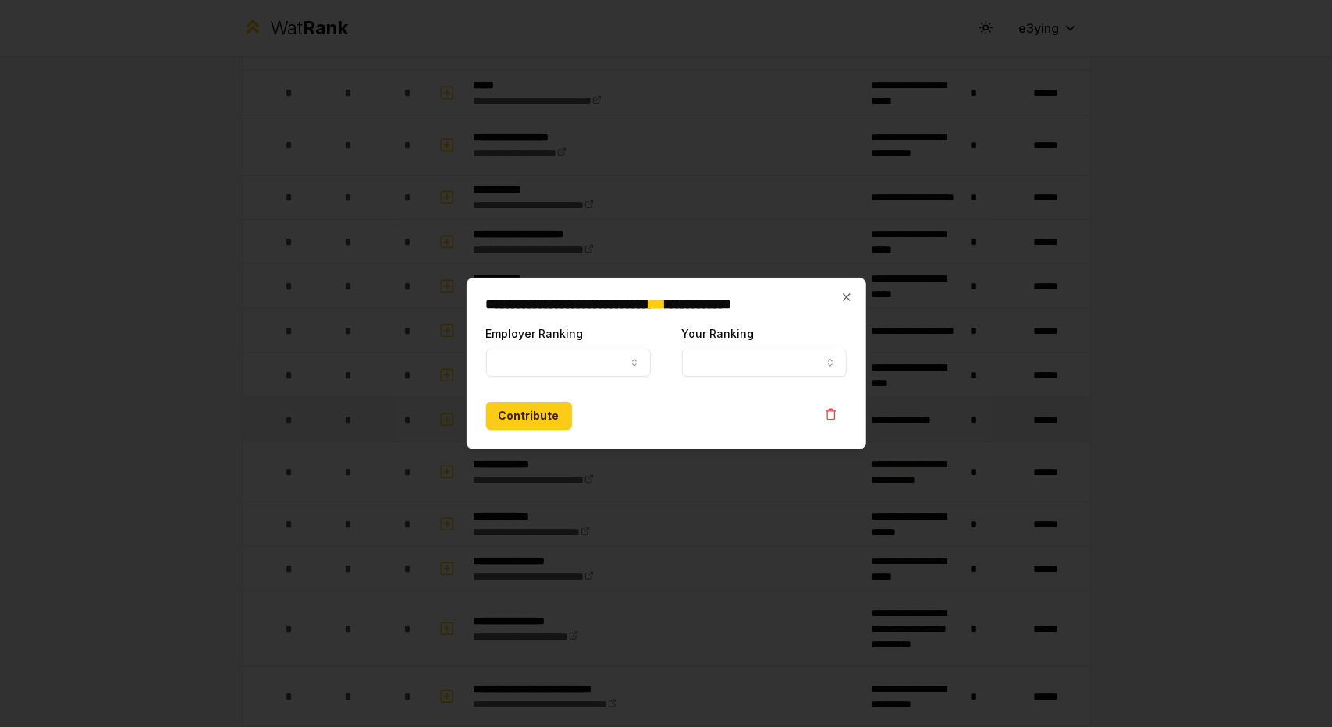
select select
click at [551, 363] on button "Employer Ranking" at bounding box center [568, 363] width 165 height 28
click at [702, 357] on button "Your Ranking" at bounding box center [764, 363] width 165 height 28
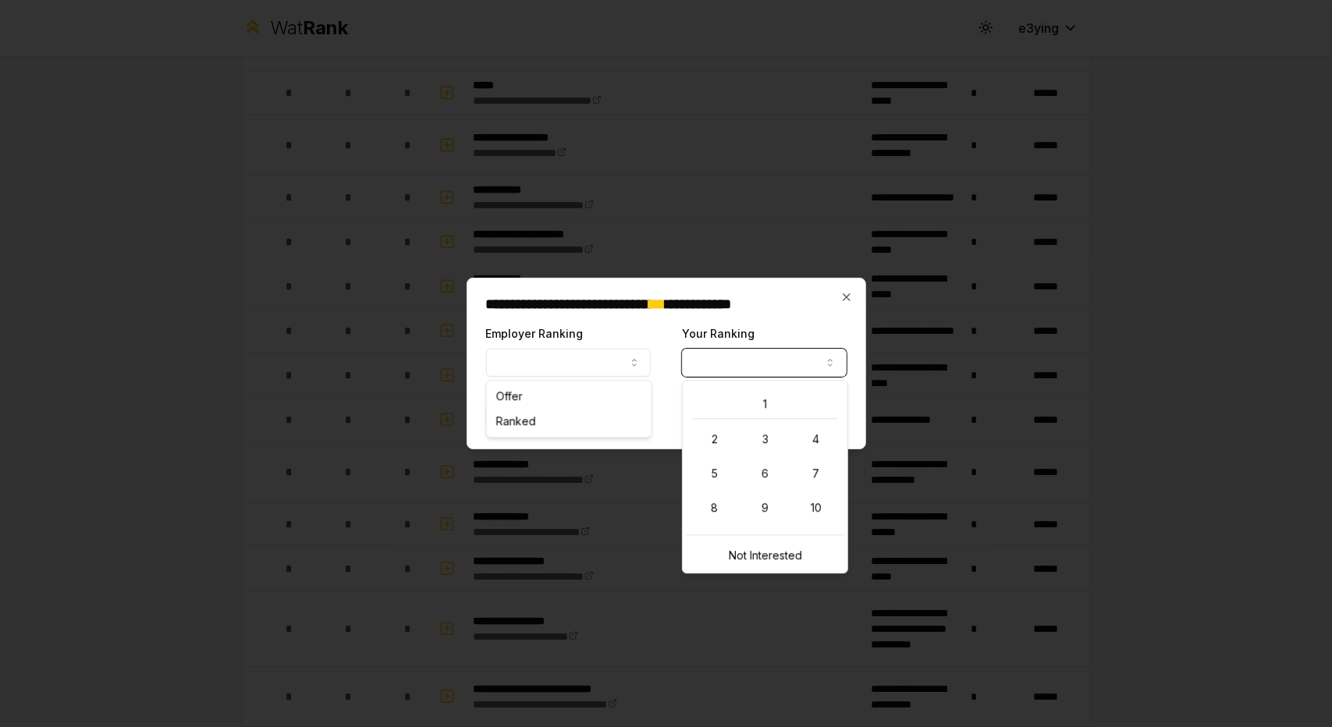
click at [715, 322] on div "**********" at bounding box center [667, 364] width 400 height 172
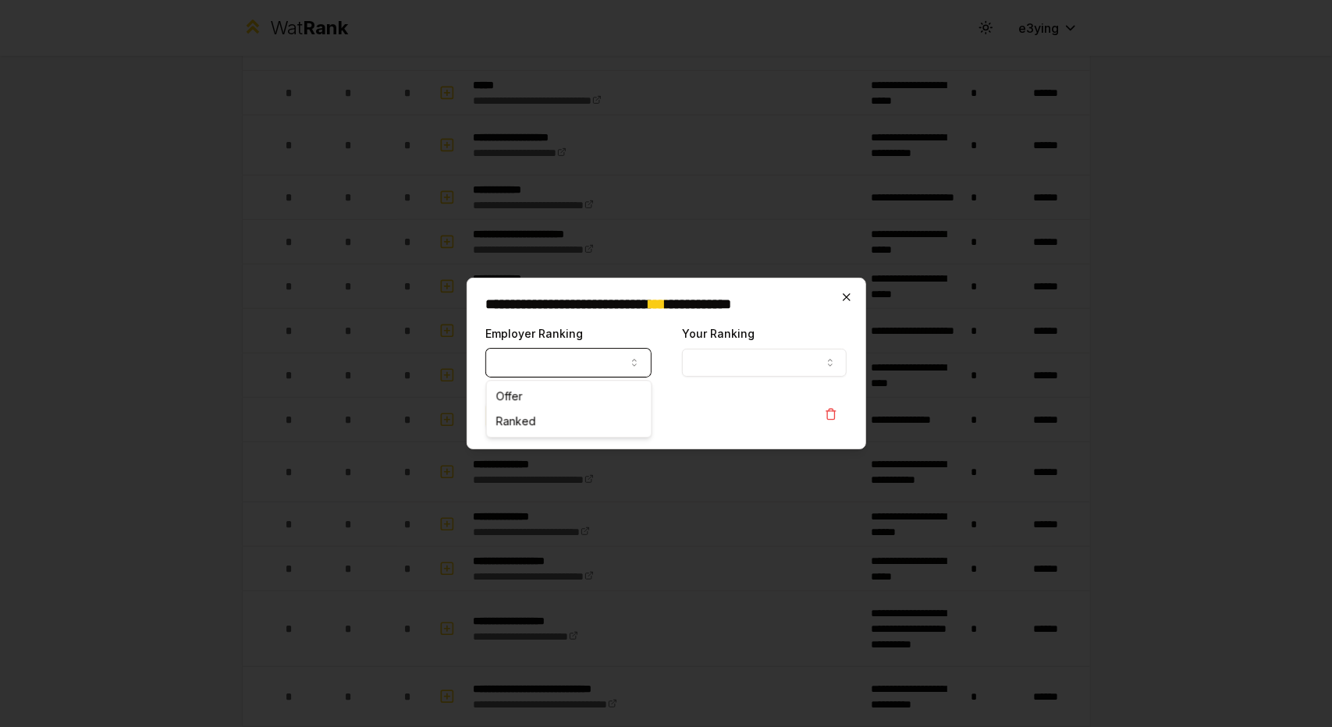
click at [845, 297] on icon "button" at bounding box center [847, 297] width 12 height 12
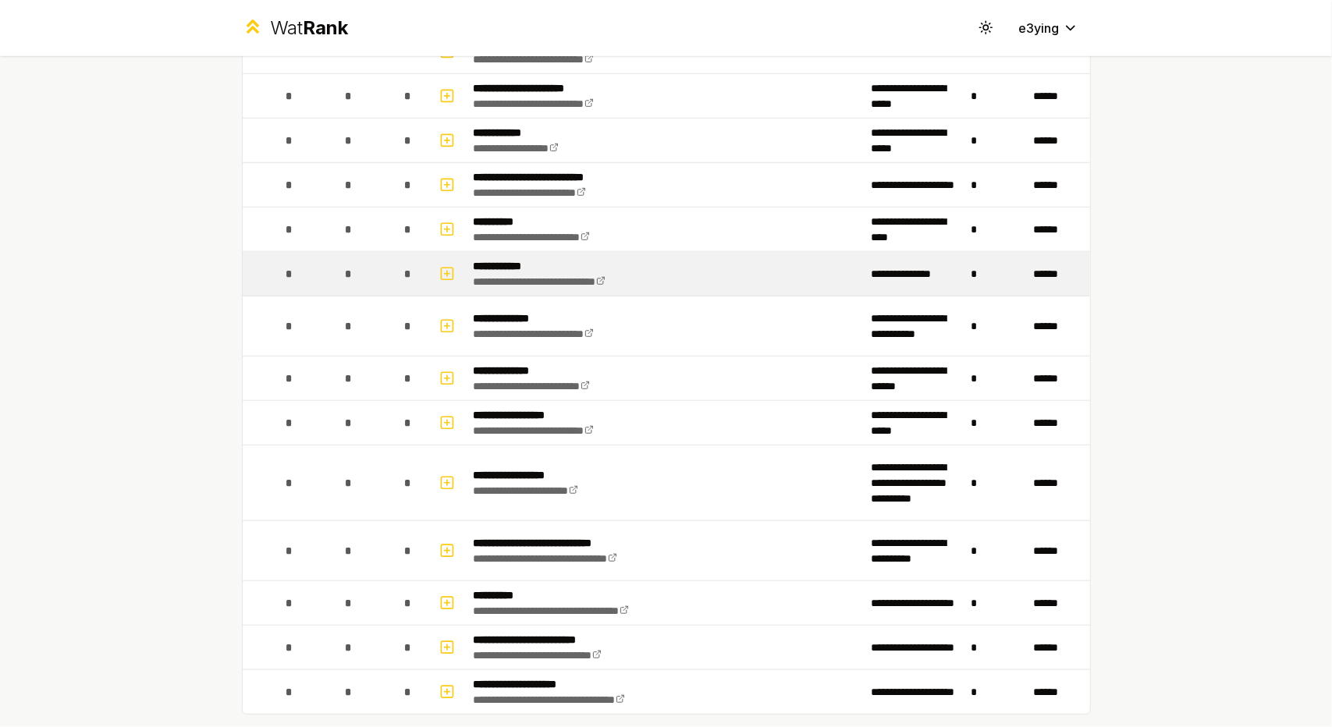
scroll to position [727, 0]
